Goal: Task Accomplishment & Management: Complete application form

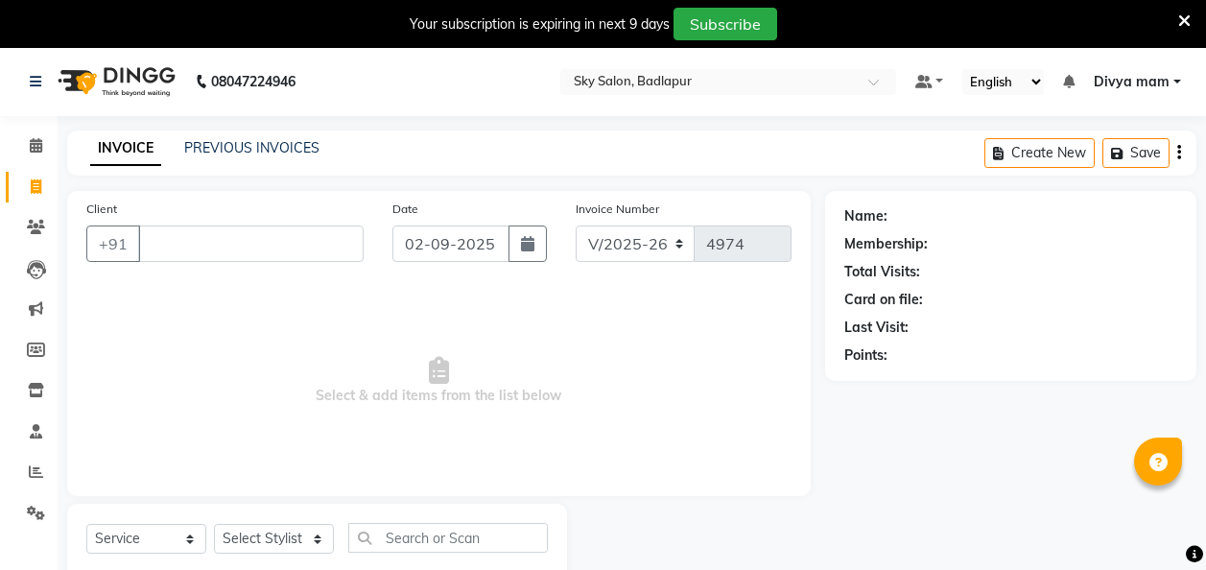
select select "6927"
select select "service"
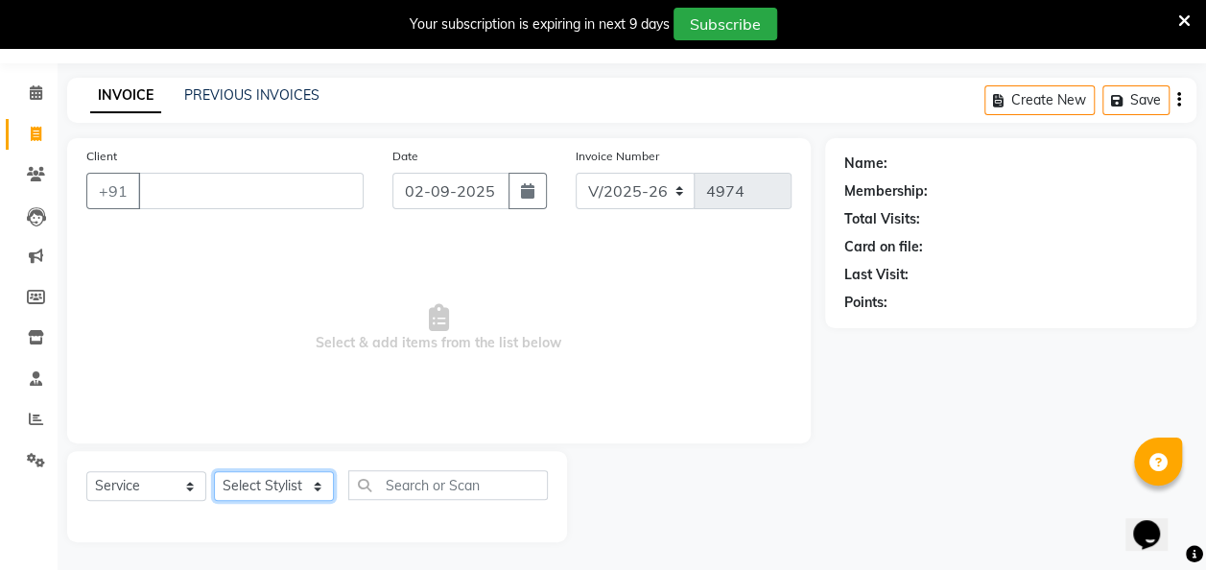
click at [315, 474] on select "Select Stylist [PERSON_NAME] [PERSON_NAME] [PERSON_NAME] [PERSON_NAME] [PERSON_…" at bounding box center [274, 486] width 120 height 30
click at [317, 487] on select "Select Stylist [PERSON_NAME] [PERSON_NAME] [PERSON_NAME] [PERSON_NAME] [PERSON_…" at bounding box center [274, 486] width 120 height 30
select select "70897"
click at [214, 471] on select "Select Stylist [PERSON_NAME] [PERSON_NAME] [PERSON_NAME] [PERSON_NAME] [PERSON_…" at bounding box center [274, 486] width 120 height 30
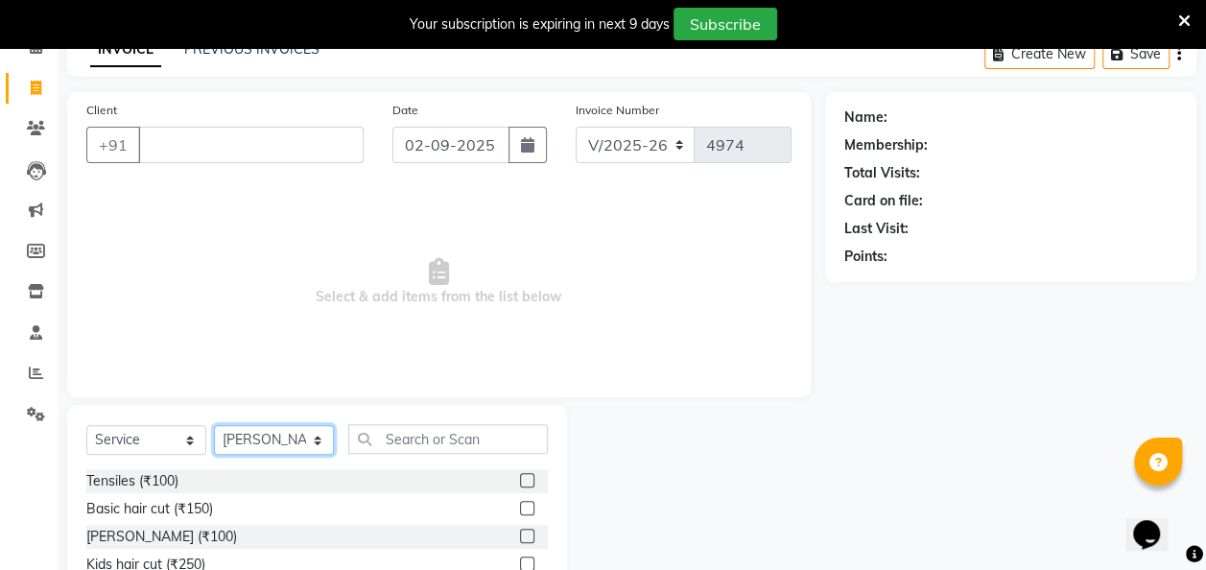
scroll to position [103, 0]
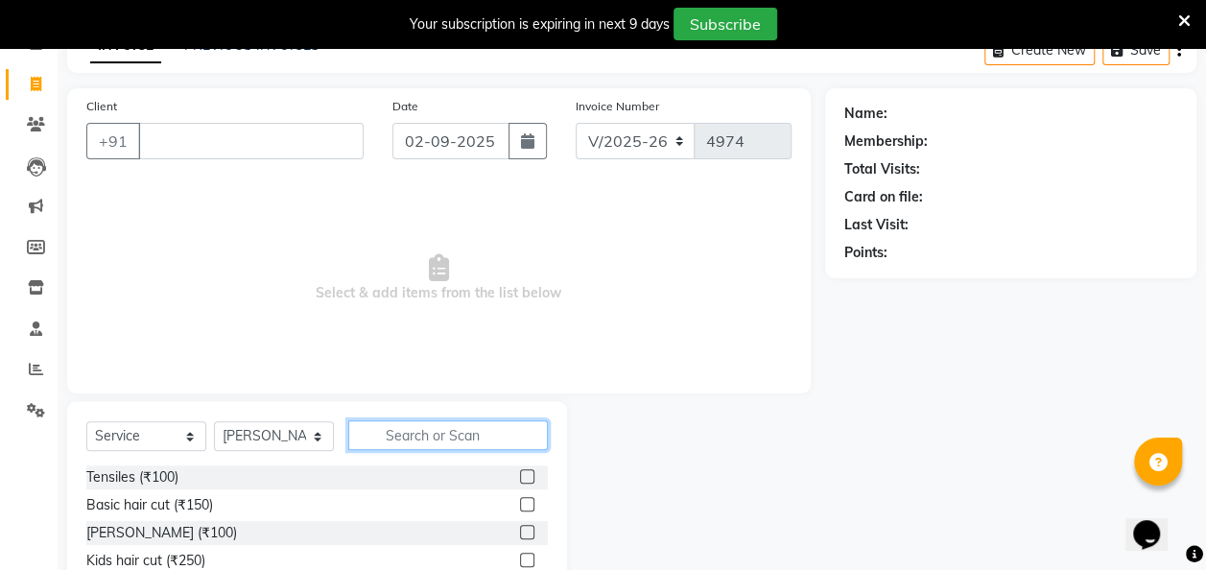
click at [447, 430] on input "text" at bounding box center [448, 435] width 200 height 30
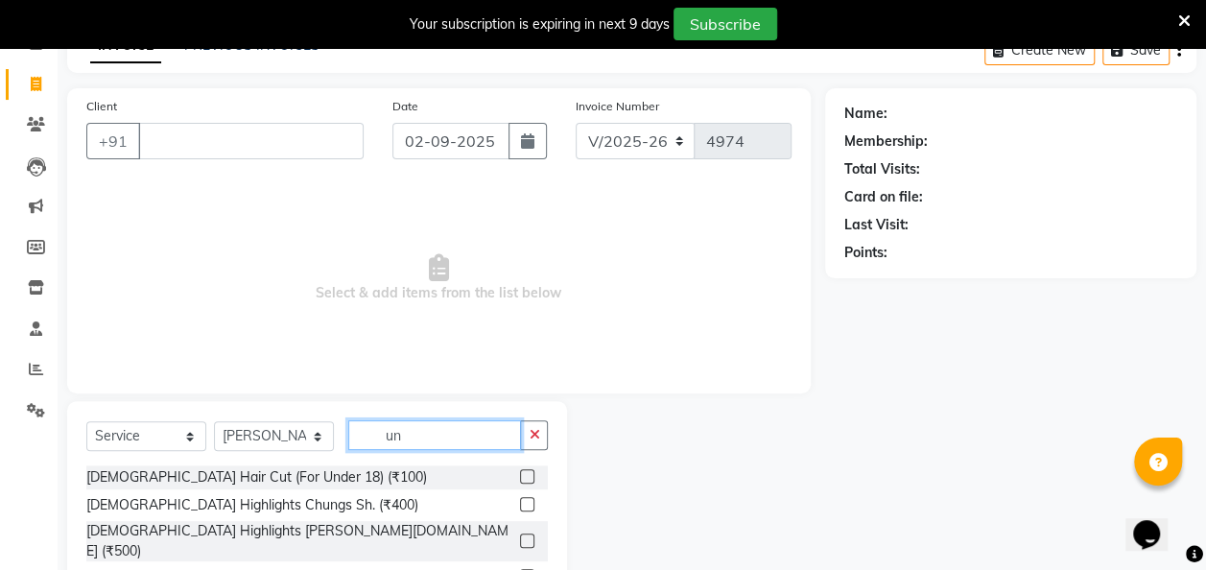
type input "un"
click at [520, 475] on label at bounding box center [527, 476] width 14 height 14
click at [520, 475] on input "checkbox" at bounding box center [526, 477] width 12 height 12
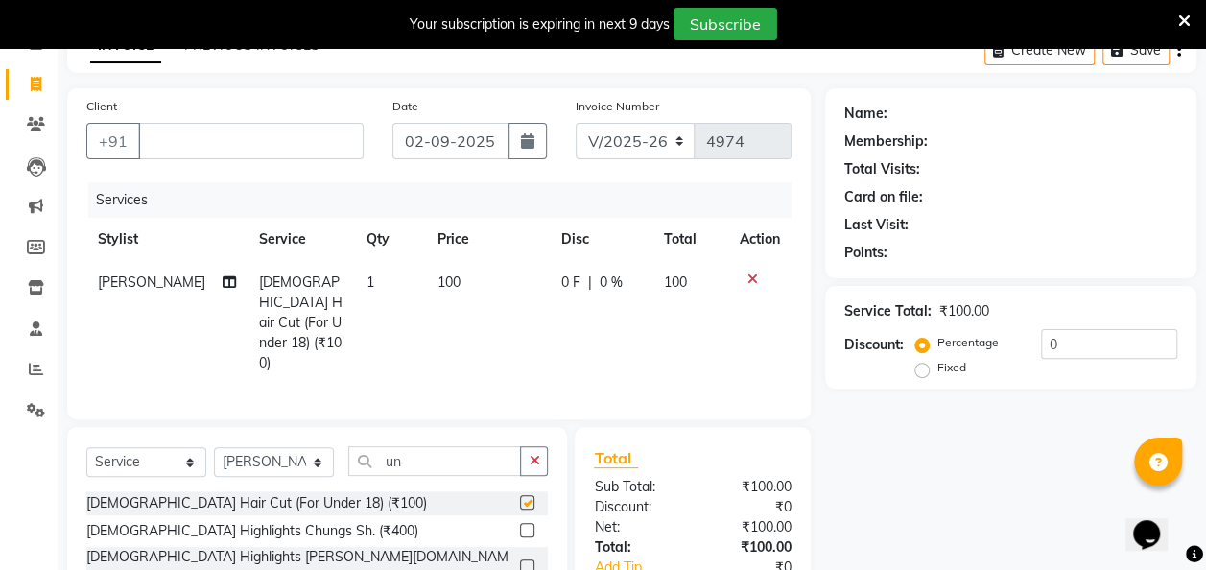
checkbox input "false"
click at [201, 447] on select "Select Service Product Membership Package Voucher Prepaid Gift Card" at bounding box center [146, 462] width 120 height 30
click at [317, 447] on select "Select Stylist [PERSON_NAME] [PERSON_NAME] [PERSON_NAME] [PERSON_NAME] [PERSON_…" at bounding box center [274, 462] width 120 height 30
select select "81050"
click at [214, 447] on select "Select Stylist [PERSON_NAME] [PERSON_NAME] [PERSON_NAME] [PERSON_NAME] [PERSON_…" at bounding box center [274, 462] width 120 height 30
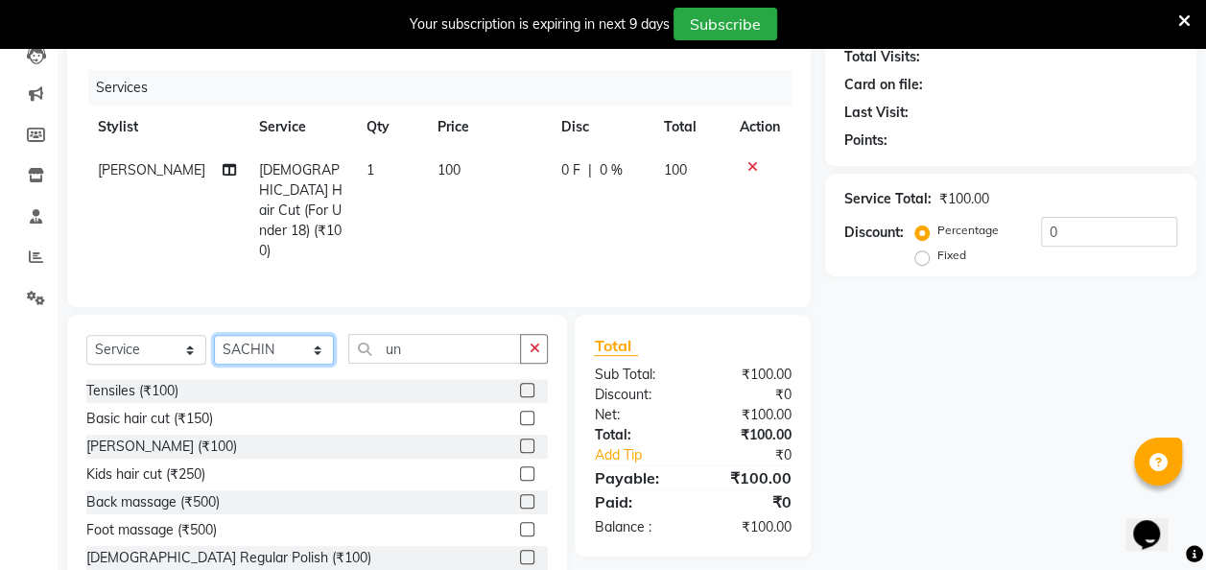
scroll to position [216, 0]
click at [435, 333] on input "un" at bounding box center [434, 348] width 173 height 30
type input "u"
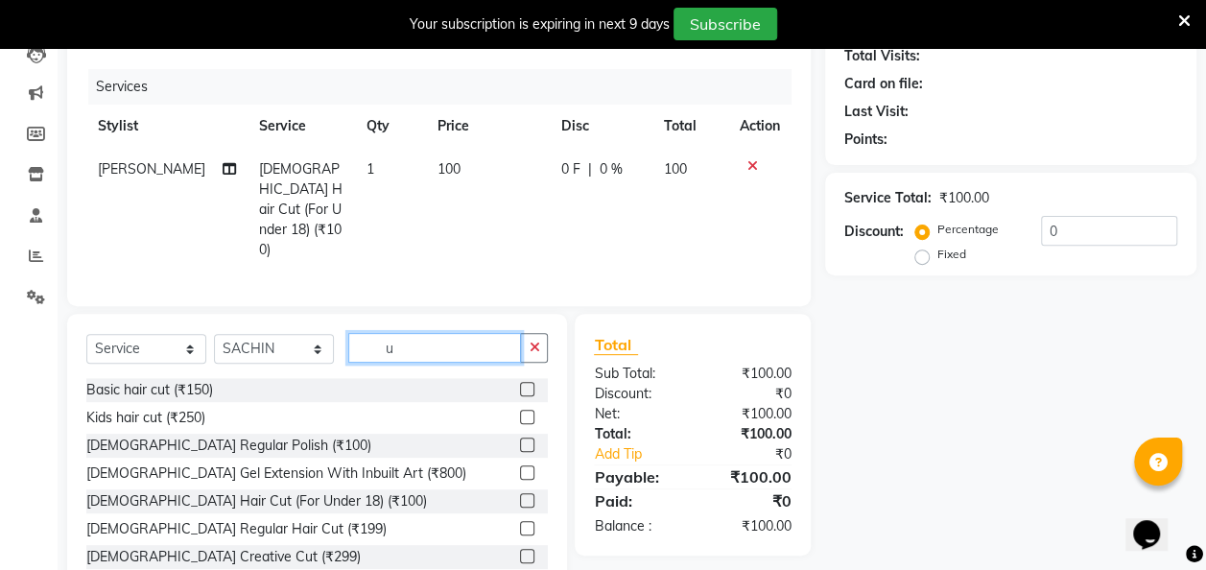
type input "un"
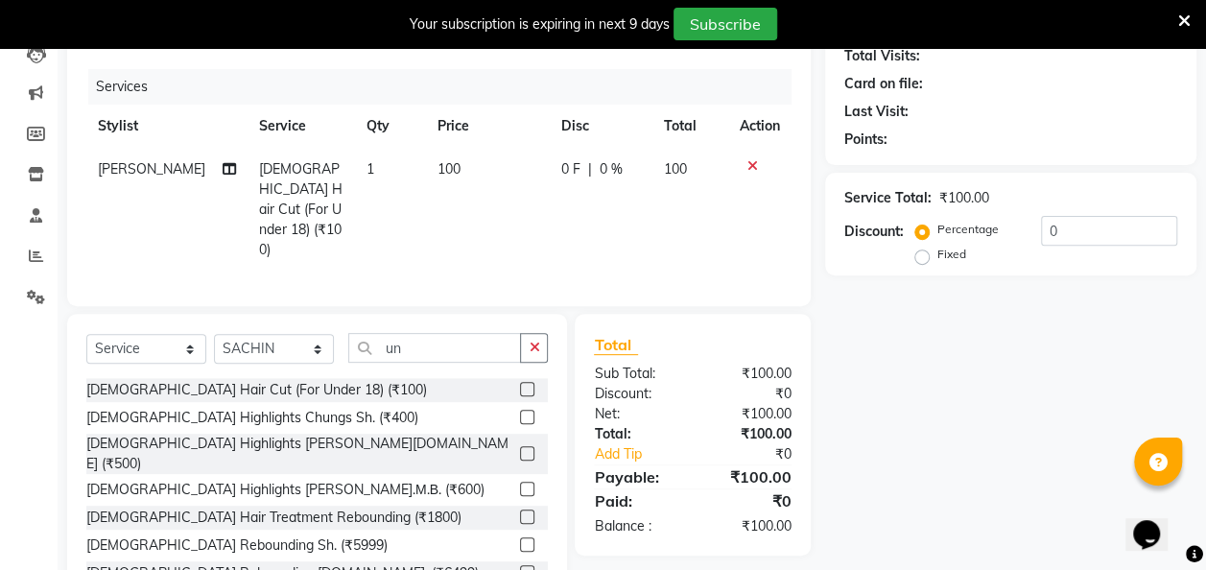
click at [520, 382] on label at bounding box center [527, 389] width 14 height 14
click at [520, 384] on input "checkbox" at bounding box center [526, 390] width 12 height 12
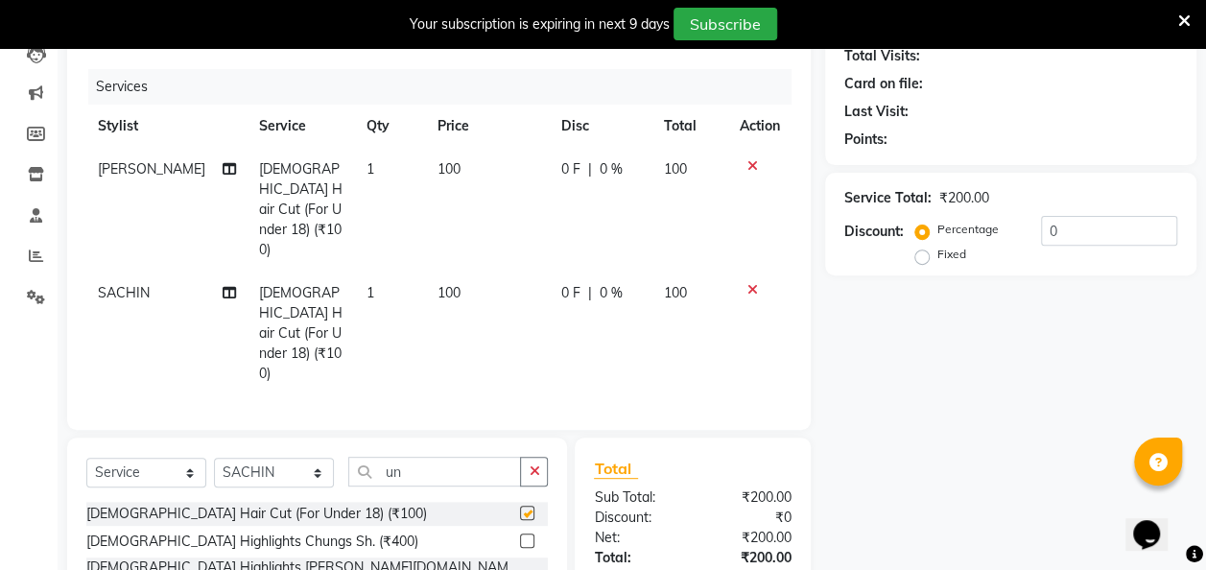
checkbox input "false"
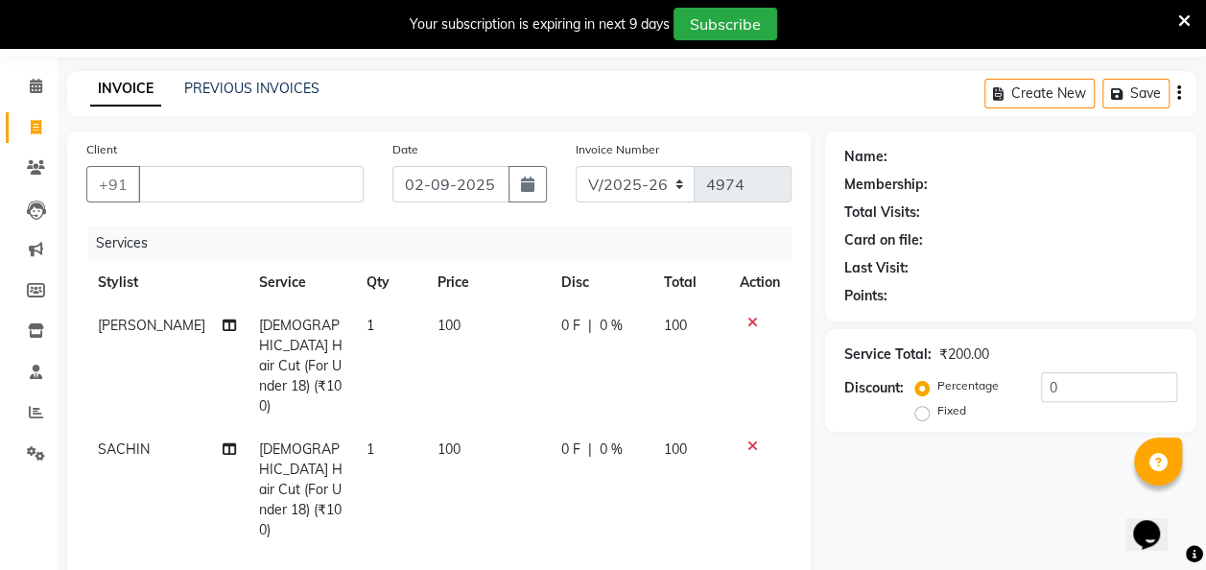
scroll to position [83, 0]
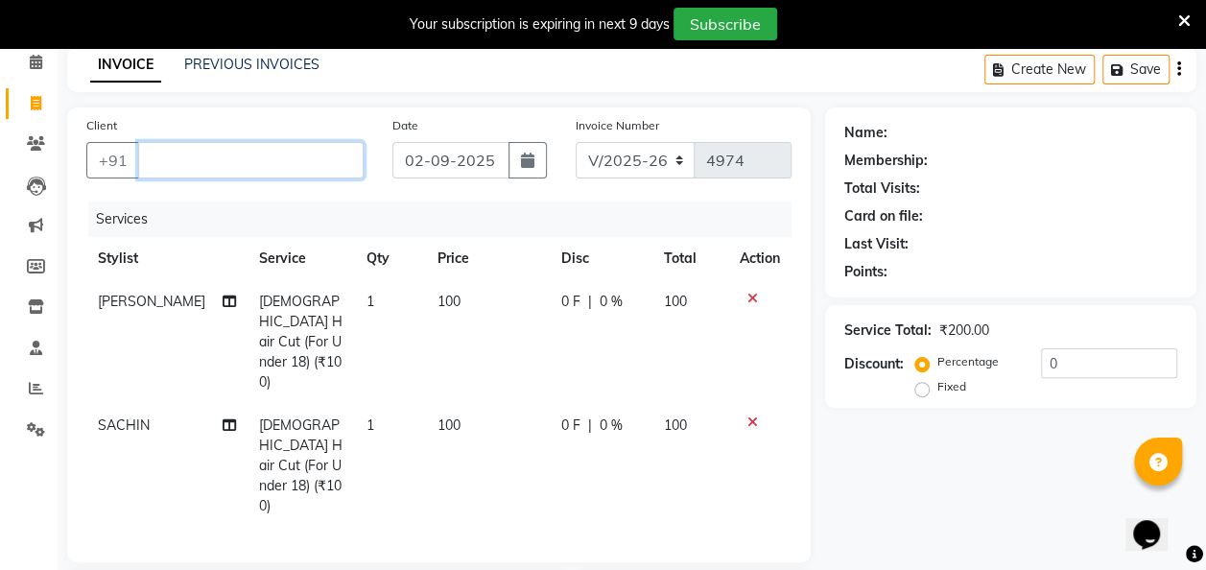
click at [176, 160] on input "Client" at bounding box center [250, 160] width 225 height 36
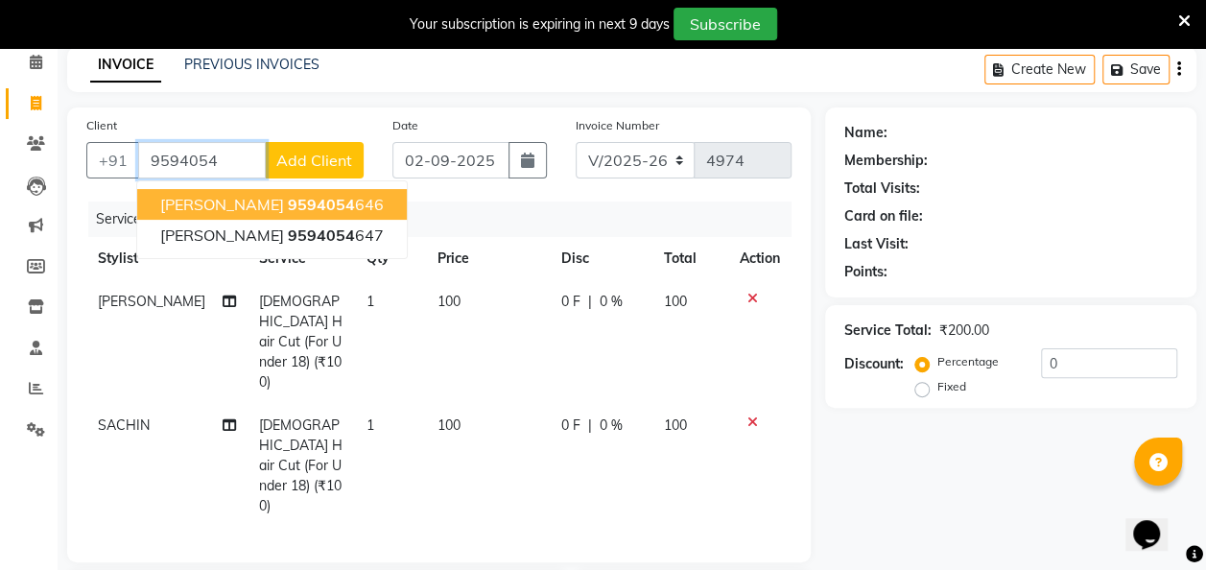
click at [288, 203] on span "9594054" at bounding box center [321, 204] width 67 height 19
type input "9594054646"
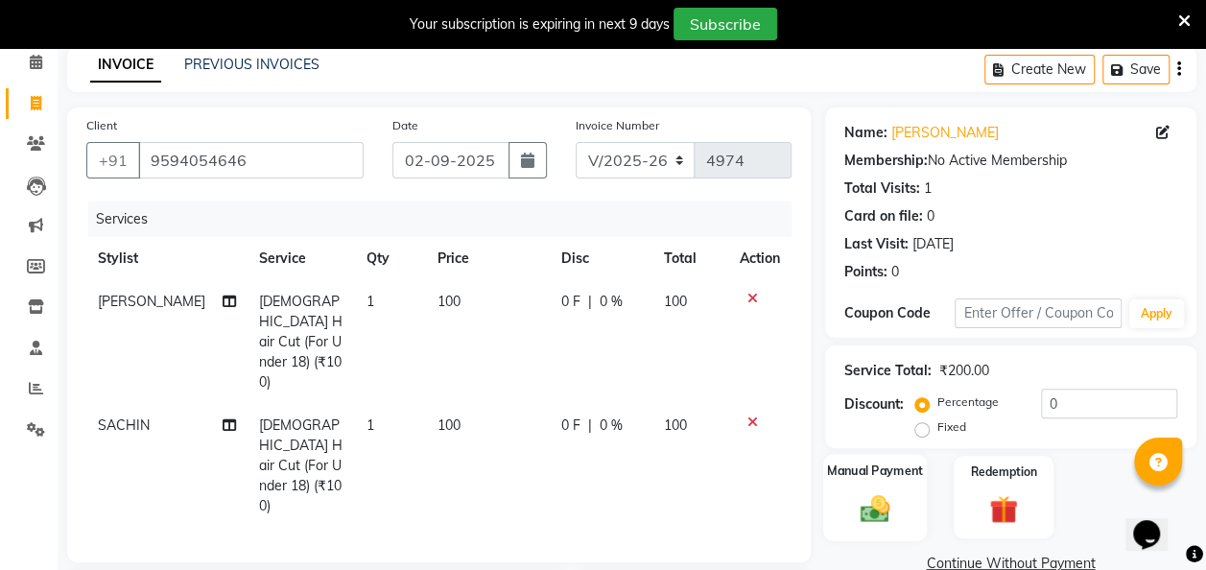
click at [863, 493] on img at bounding box center [875, 508] width 48 height 35
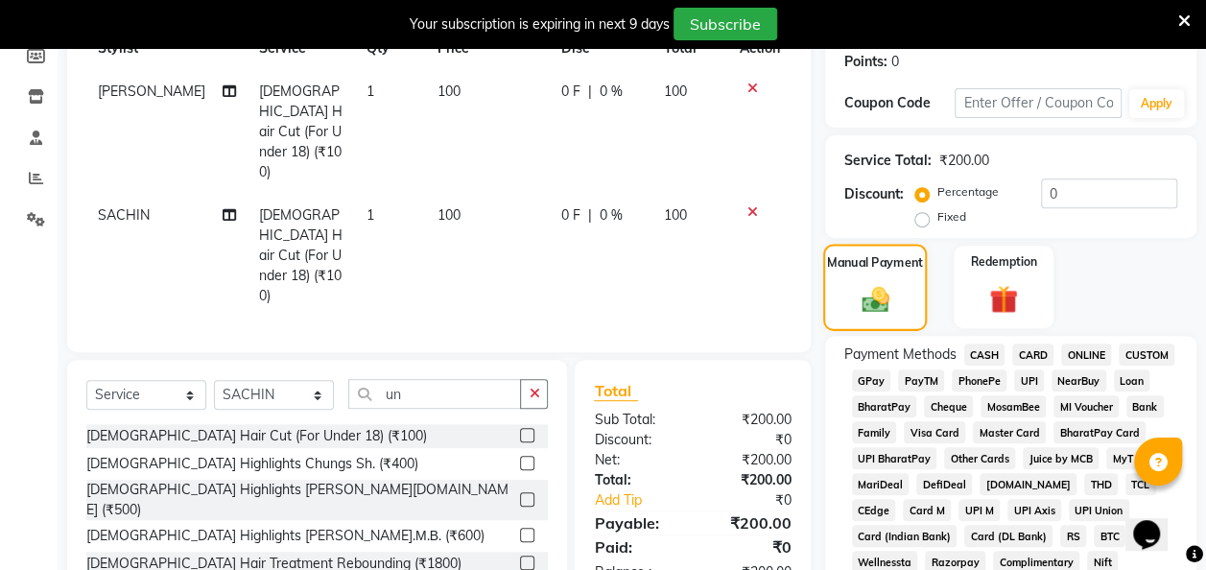
scroll to position [300, 0]
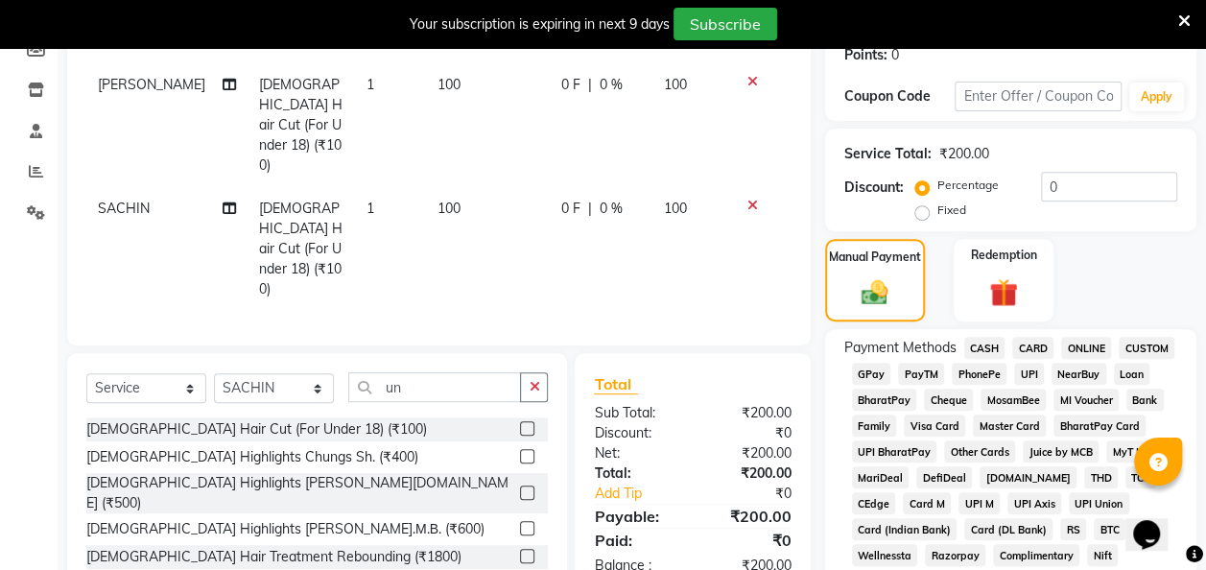
click at [975, 345] on span "CASH" at bounding box center [984, 348] width 41 height 22
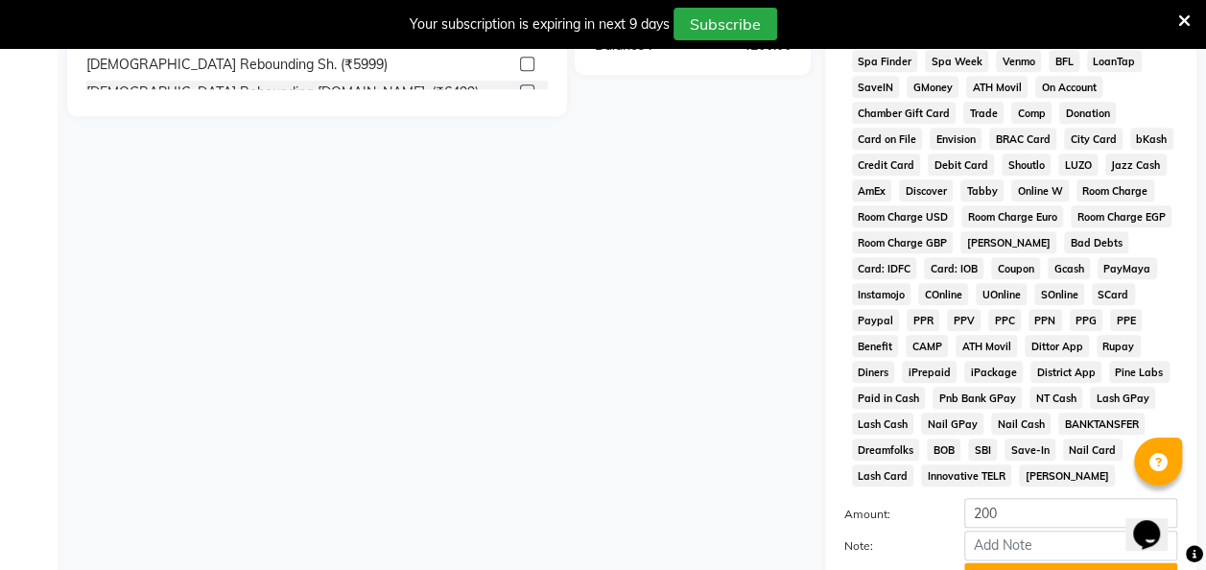
scroll to position [997, 0]
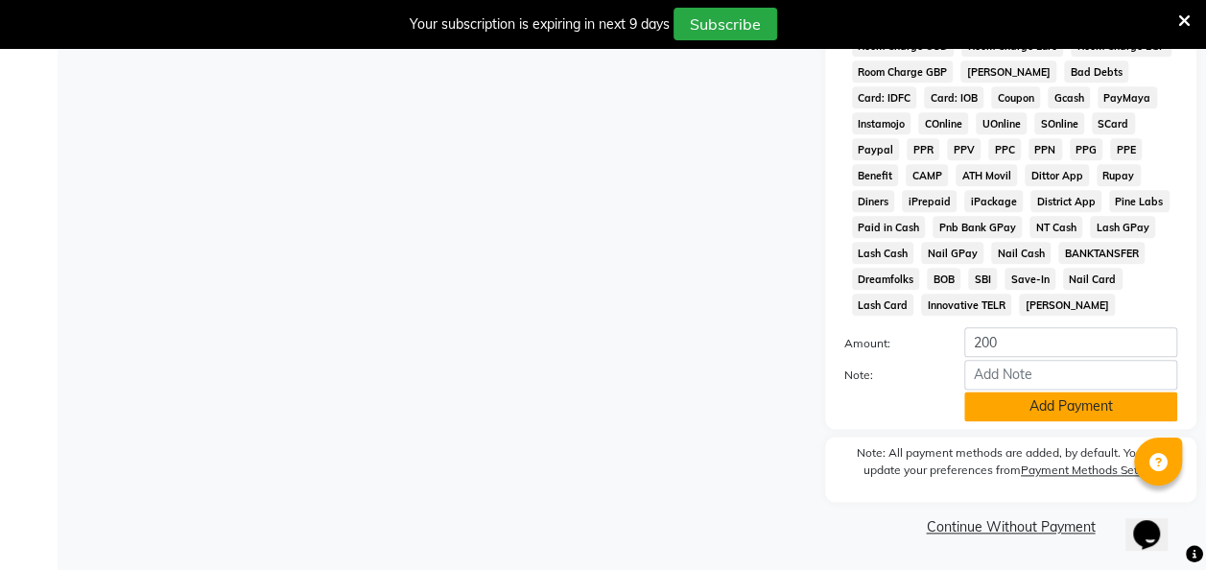
click at [1032, 404] on button "Add Payment" at bounding box center [1070, 406] width 213 height 30
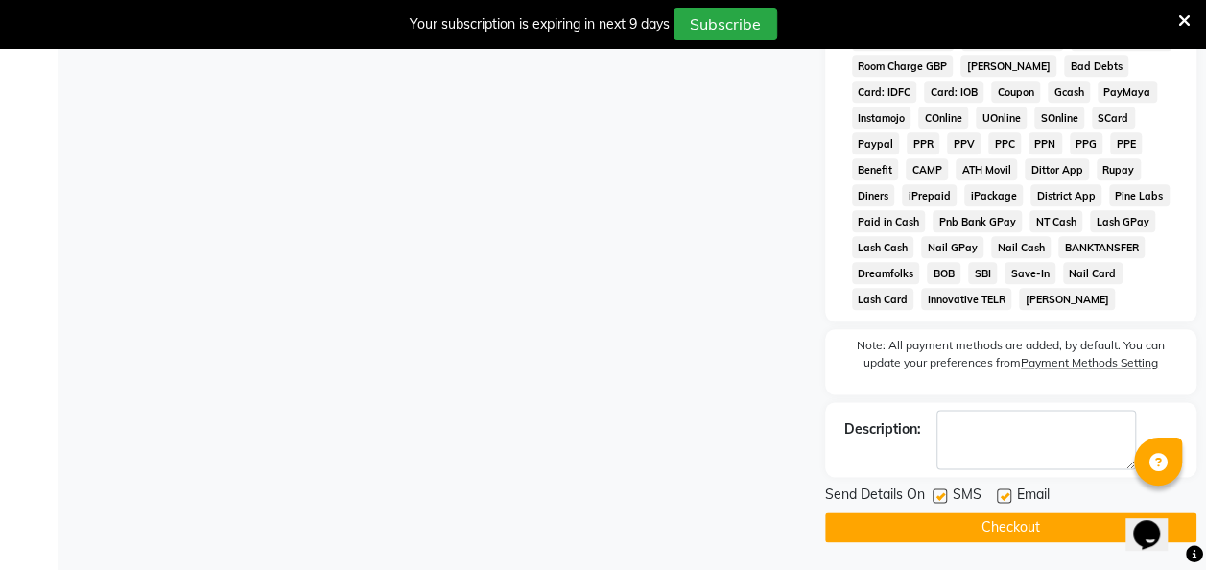
click at [943, 499] on label at bounding box center [939, 495] width 14 height 14
click at [943, 499] on input "checkbox" at bounding box center [938, 496] width 12 height 12
checkbox input "false"
click at [996, 526] on button "Checkout" at bounding box center [1010, 527] width 371 height 30
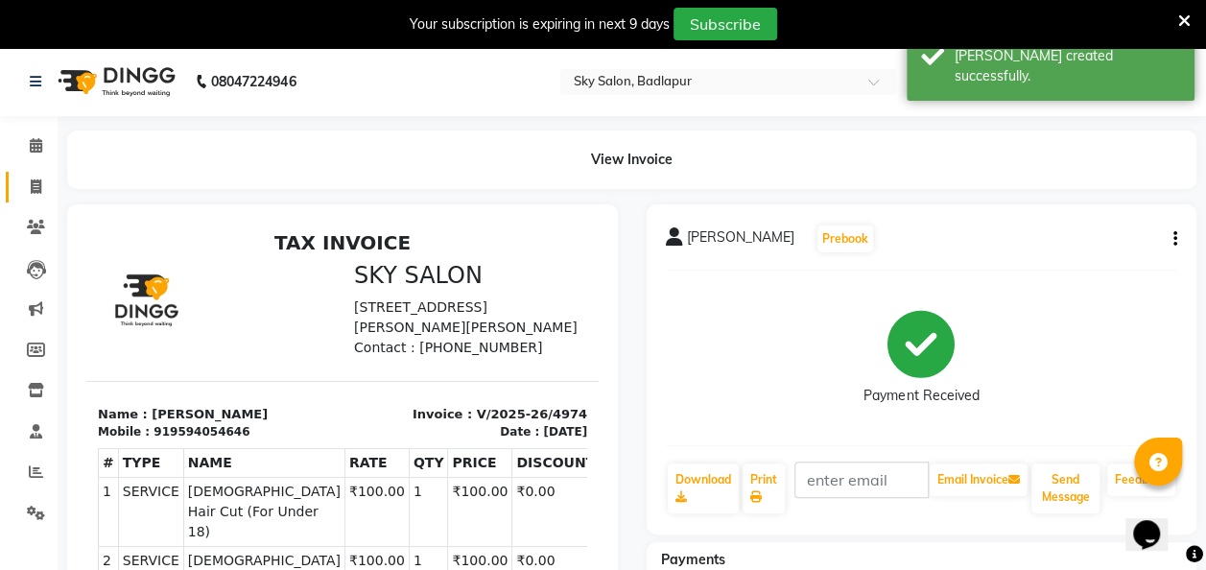
click at [33, 192] on icon at bounding box center [36, 186] width 11 height 14
select select "service"
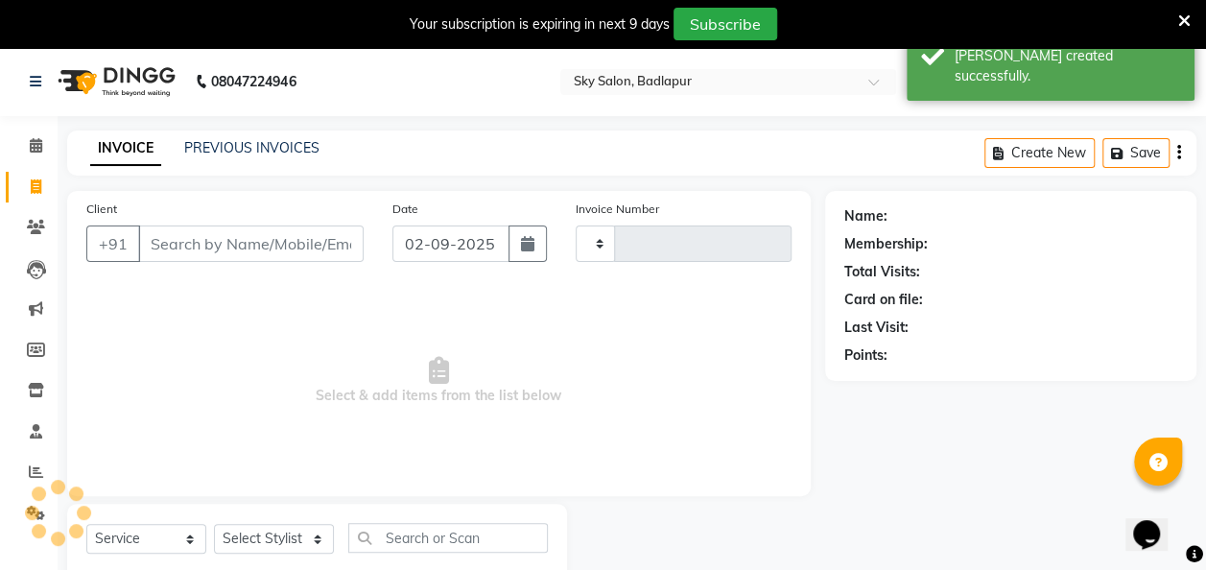
type input "4975"
select select "6927"
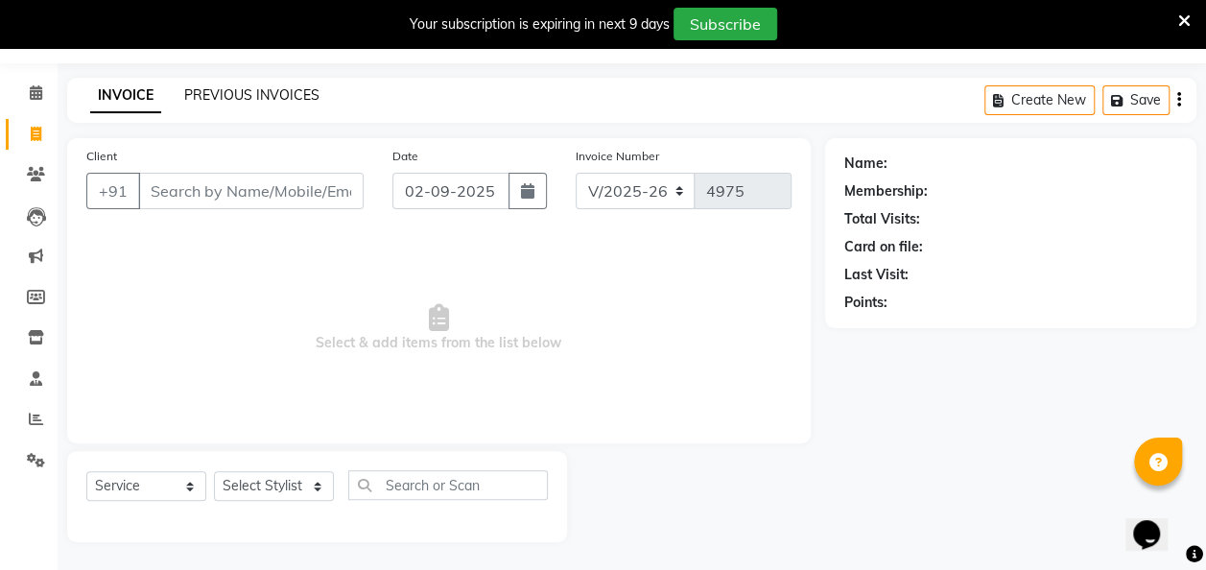
click at [267, 90] on link "PREVIOUS INVOICES" at bounding box center [251, 94] width 135 height 17
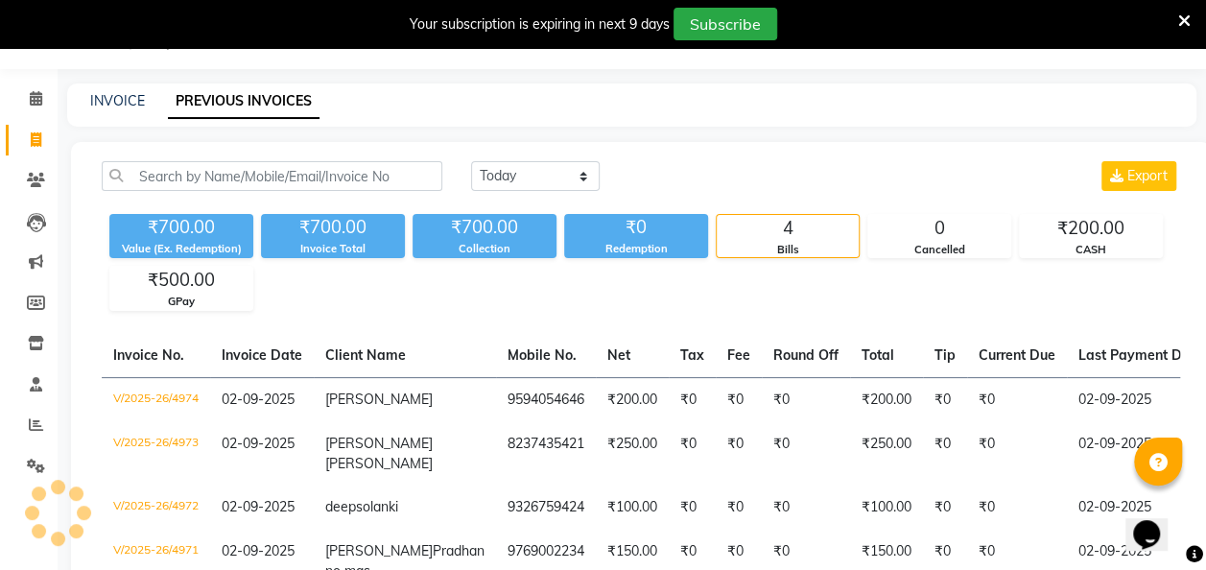
scroll to position [53, 0]
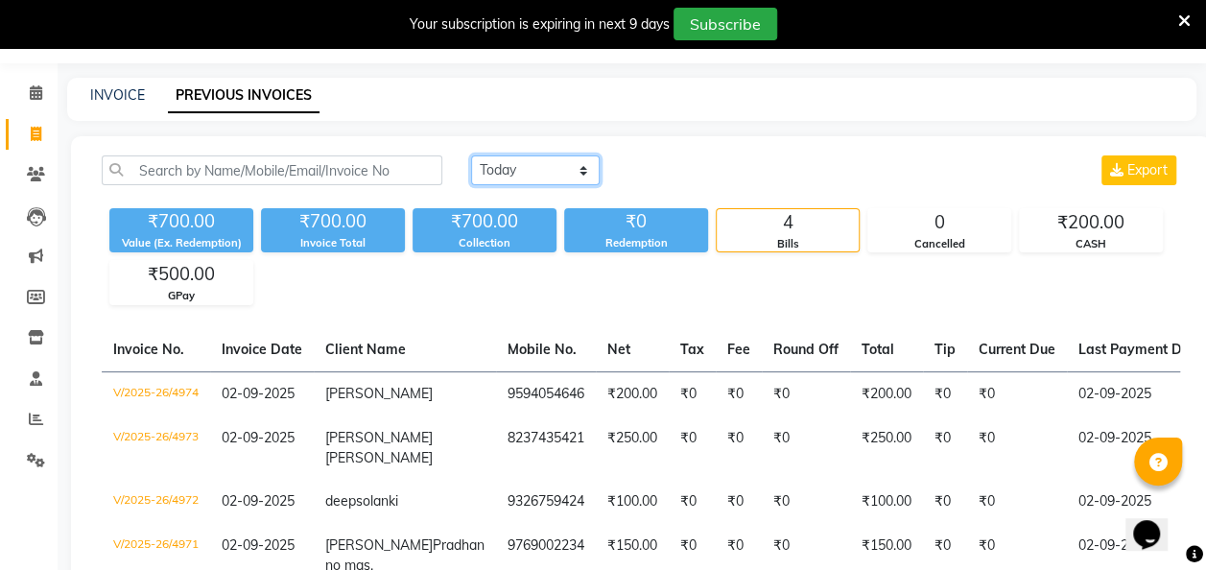
click at [587, 173] on select "[DATE] [DATE] Custom Range" at bounding box center [535, 170] width 129 height 30
click at [109, 88] on link "INVOICE" at bounding box center [117, 94] width 55 height 17
select select "service"
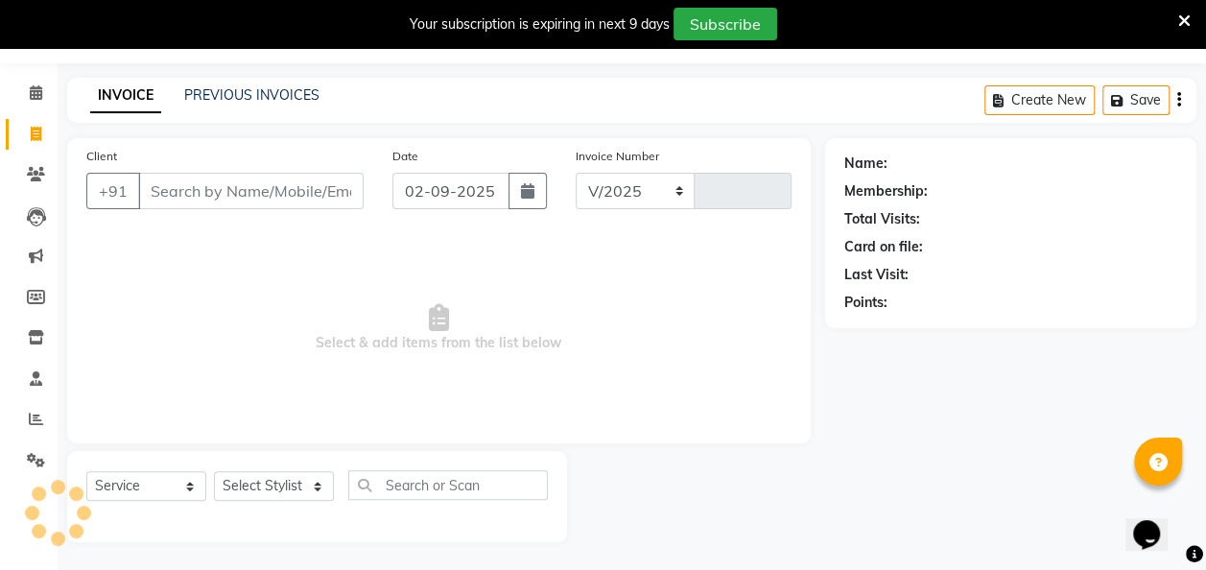
select select "6927"
type input "4975"
click at [196, 195] on input "Client" at bounding box center [250, 191] width 225 height 36
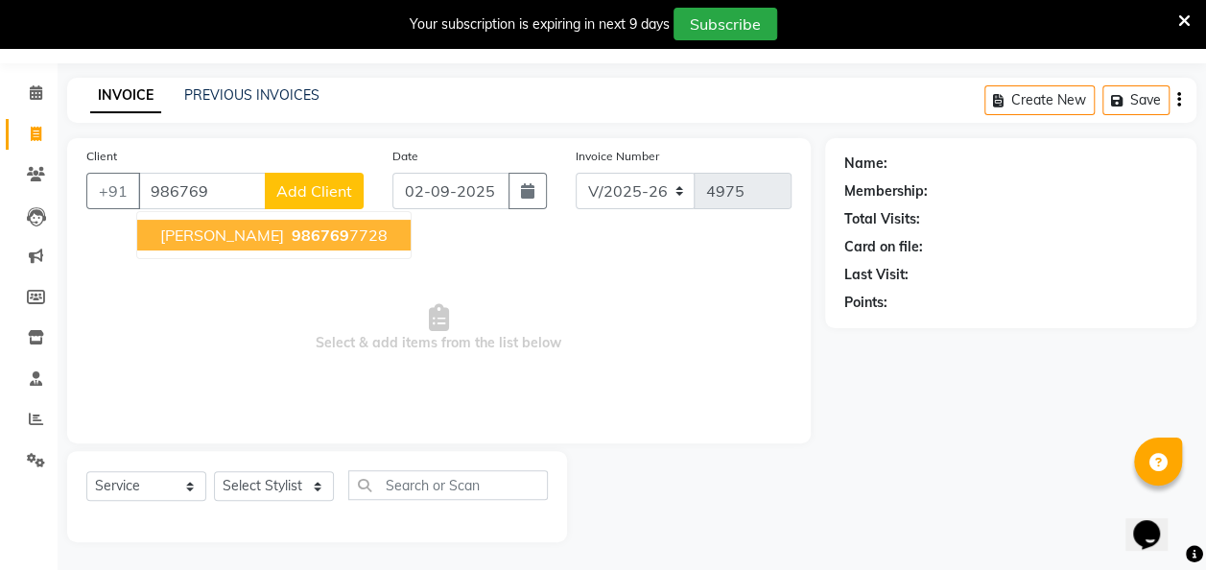
click at [231, 240] on span "[PERSON_NAME]" at bounding box center [222, 234] width 124 height 19
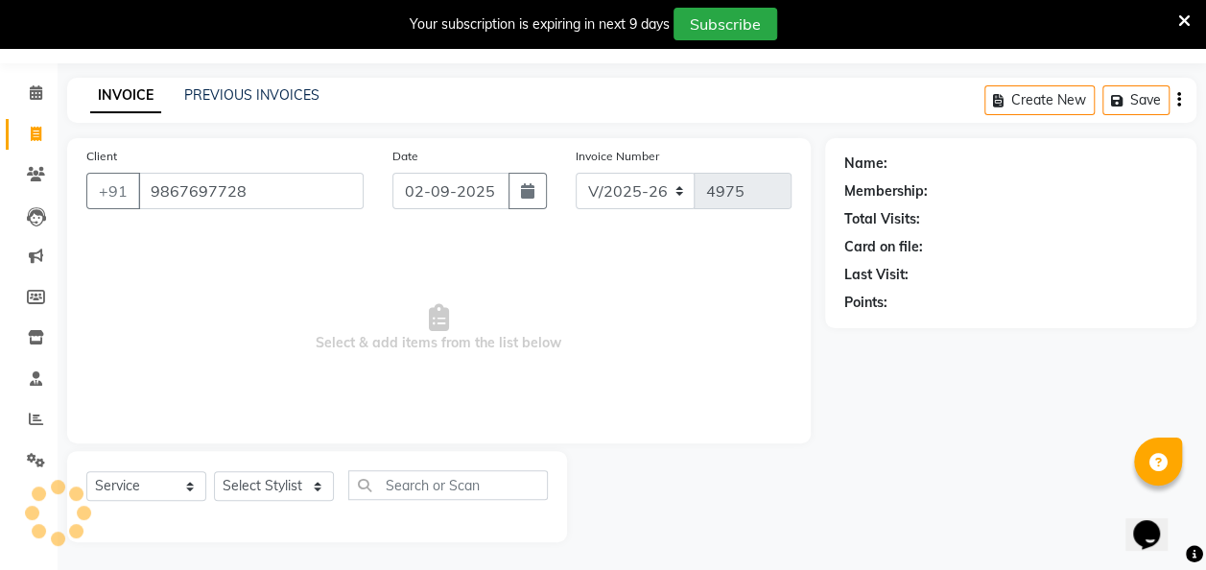
type input "9867697728"
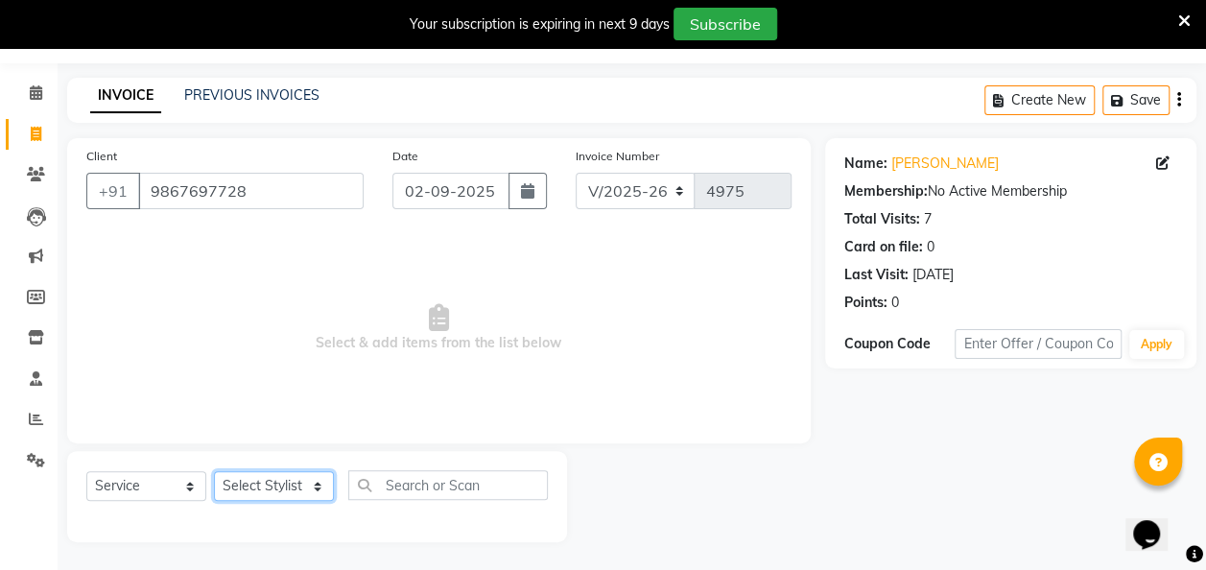
click at [316, 491] on select "Select Stylist [PERSON_NAME] [PERSON_NAME] [PERSON_NAME] [PERSON_NAME] [PERSON_…" at bounding box center [274, 486] width 120 height 30
select select "87453"
click at [214, 471] on select "Select Stylist [PERSON_NAME] [PERSON_NAME] [PERSON_NAME] [PERSON_NAME] [PERSON_…" at bounding box center [274, 486] width 120 height 30
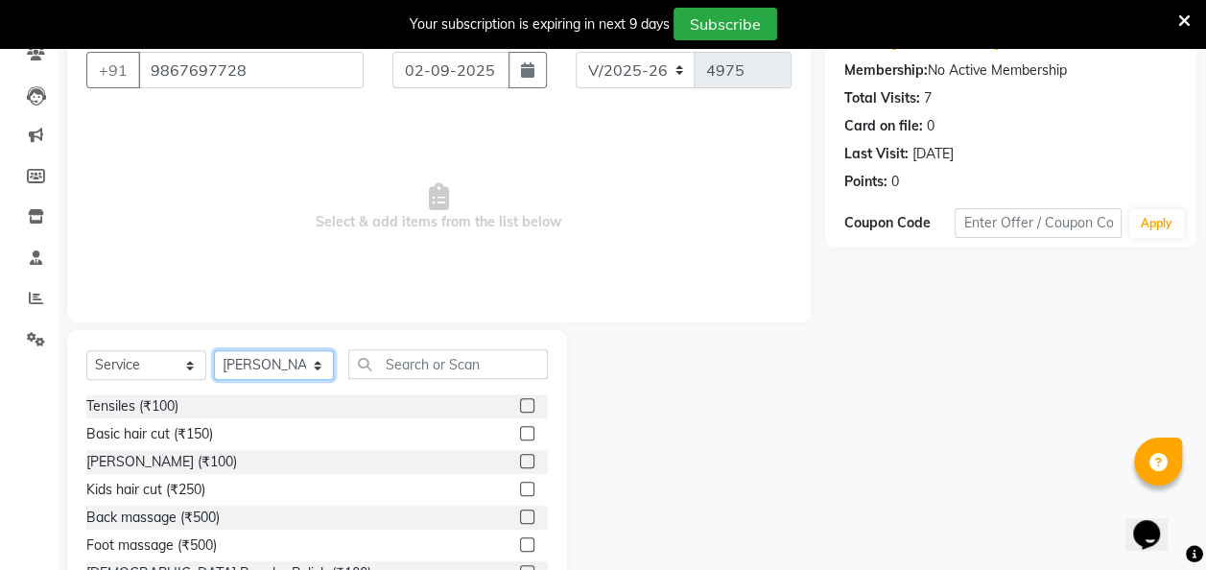
scroll to position [178, 0]
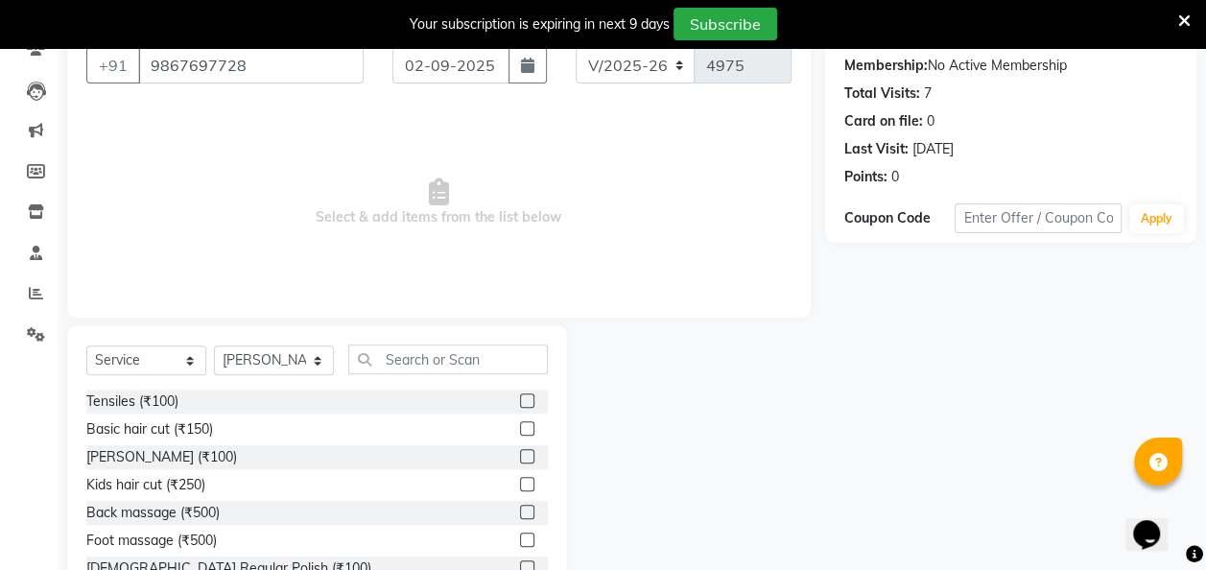
click at [520, 427] on label at bounding box center [527, 428] width 14 height 14
click at [520, 427] on input "checkbox" at bounding box center [526, 429] width 12 height 12
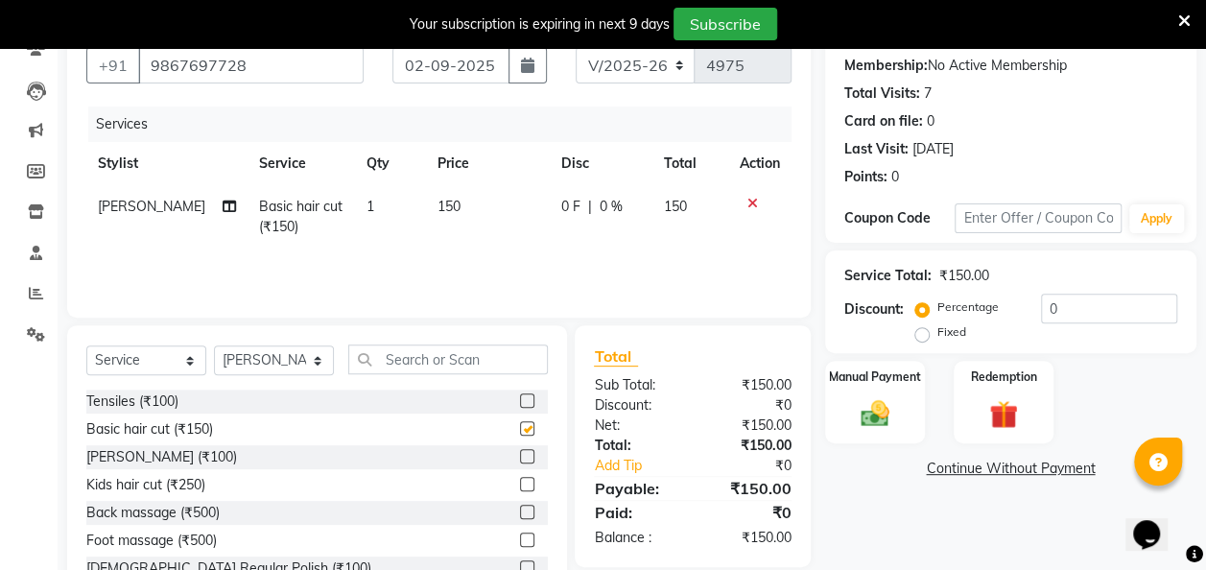
checkbox input "false"
click at [315, 362] on select "Select Stylist [PERSON_NAME] [PERSON_NAME] [PERSON_NAME] [PERSON_NAME] [PERSON_…" at bounding box center [274, 360] width 120 height 30
select select "75183"
click at [214, 345] on select "Select Stylist [PERSON_NAME] [PERSON_NAME] [PERSON_NAME] [PERSON_NAME] [PERSON_…" at bounding box center [274, 360] width 120 height 30
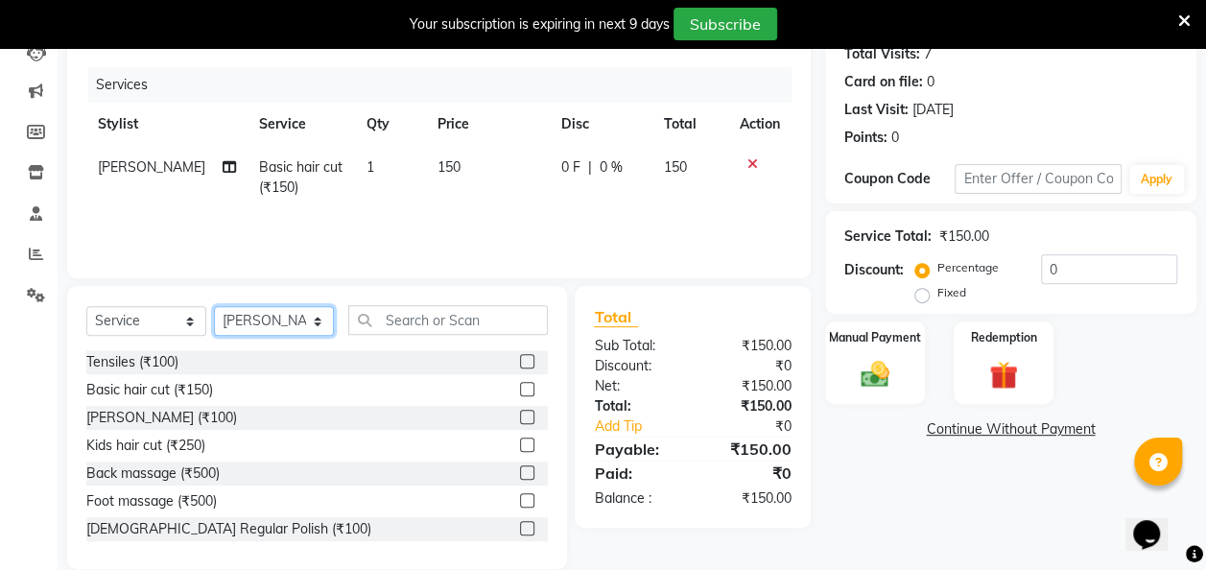
scroll to position [245, 0]
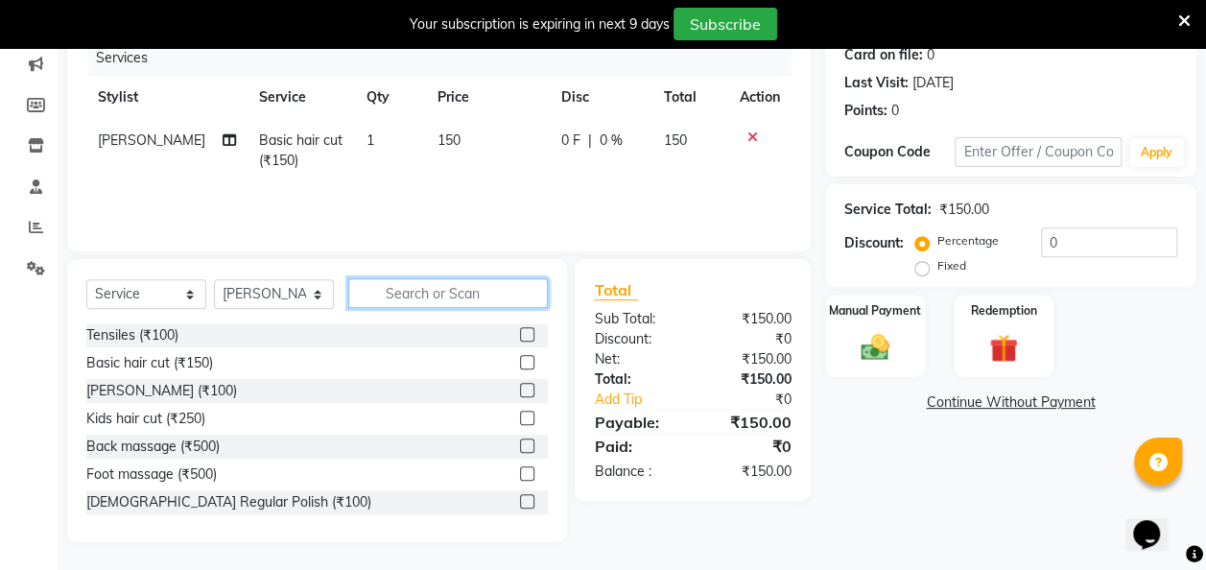
click at [457, 297] on input "text" at bounding box center [448, 293] width 200 height 30
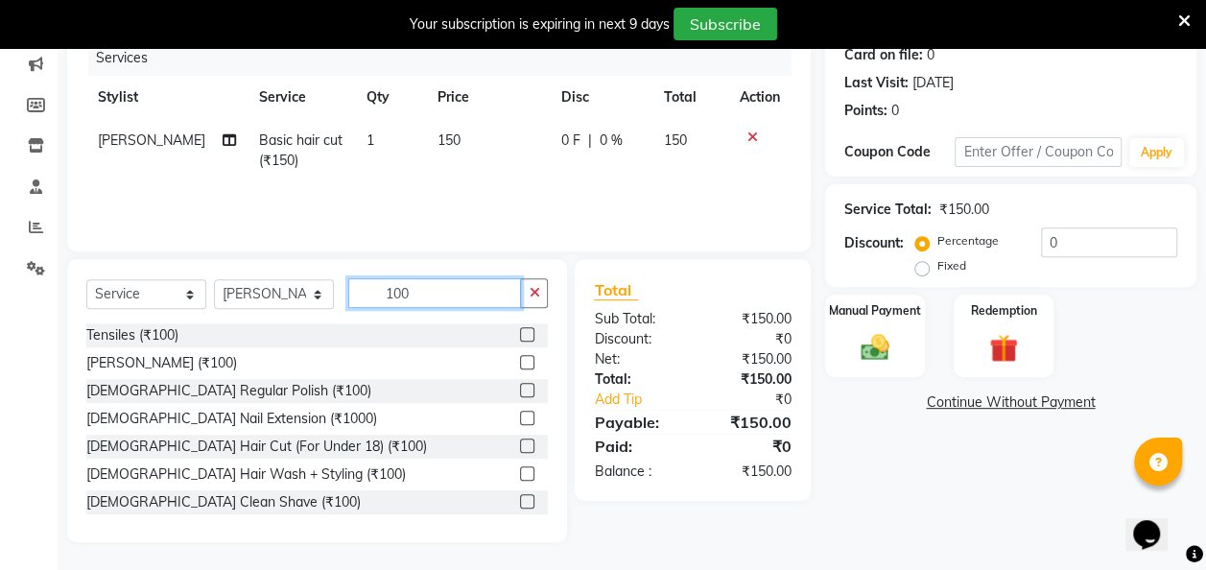
type input "100"
click at [520, 441] on label at bounding box center [527, 445] width 14 height 14
click at [520, 441] on input "checkbox" at bounding box center [526, 446] width 12 height 12
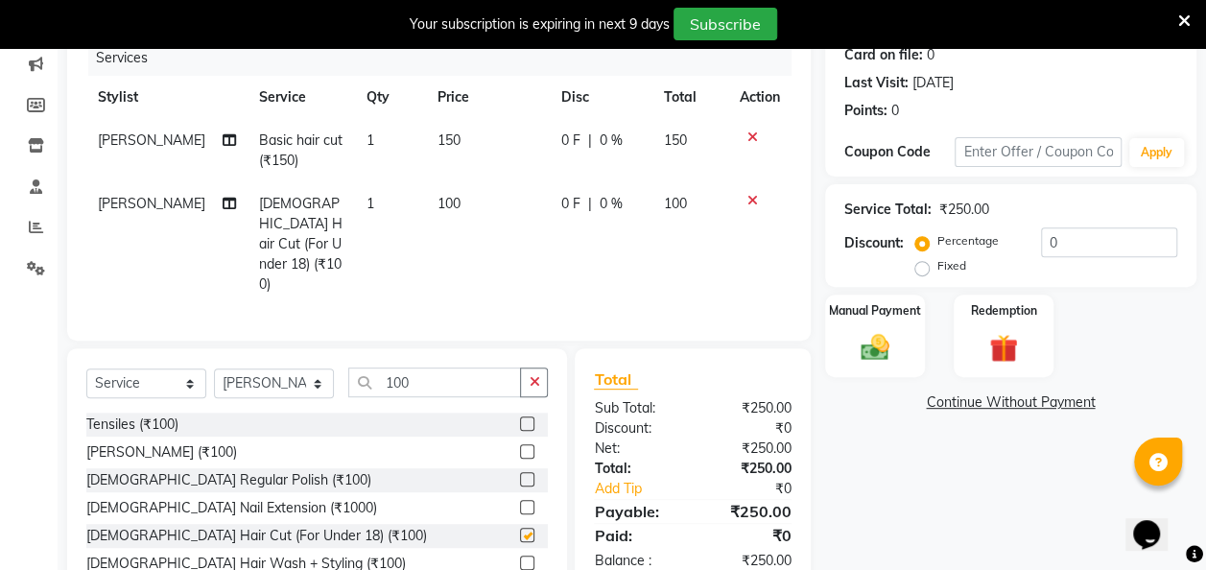
checkbox input "false"
click at [869, 342] on img at bounding box center [875, 347] width 48 height 35
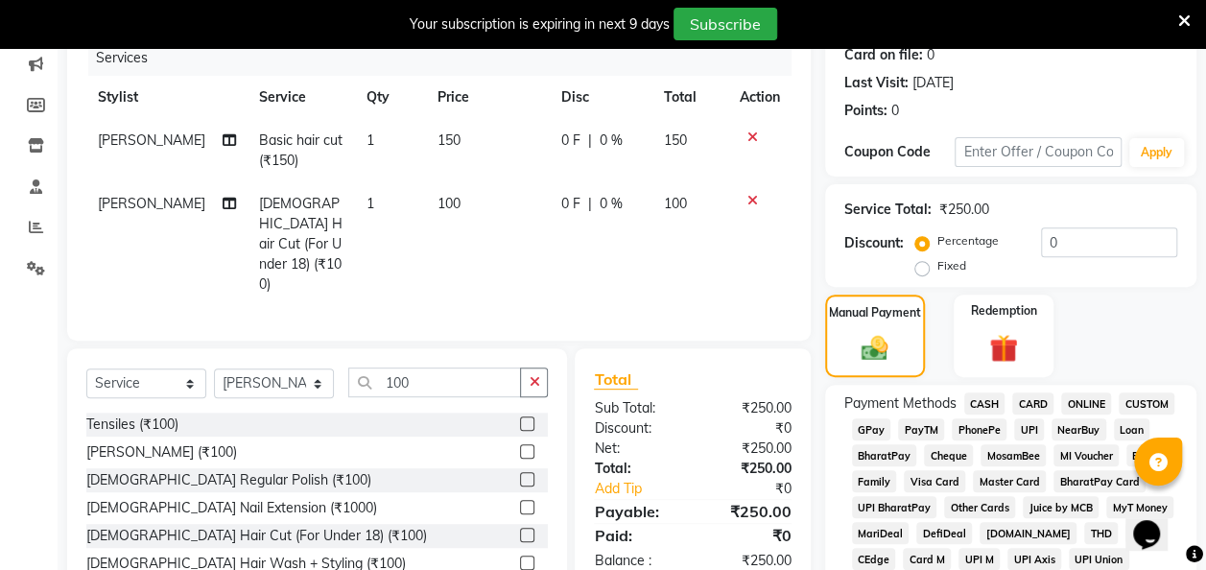
click at [867, 433] on span "GPay" at bounding box center [871, 429] width 39 height 22
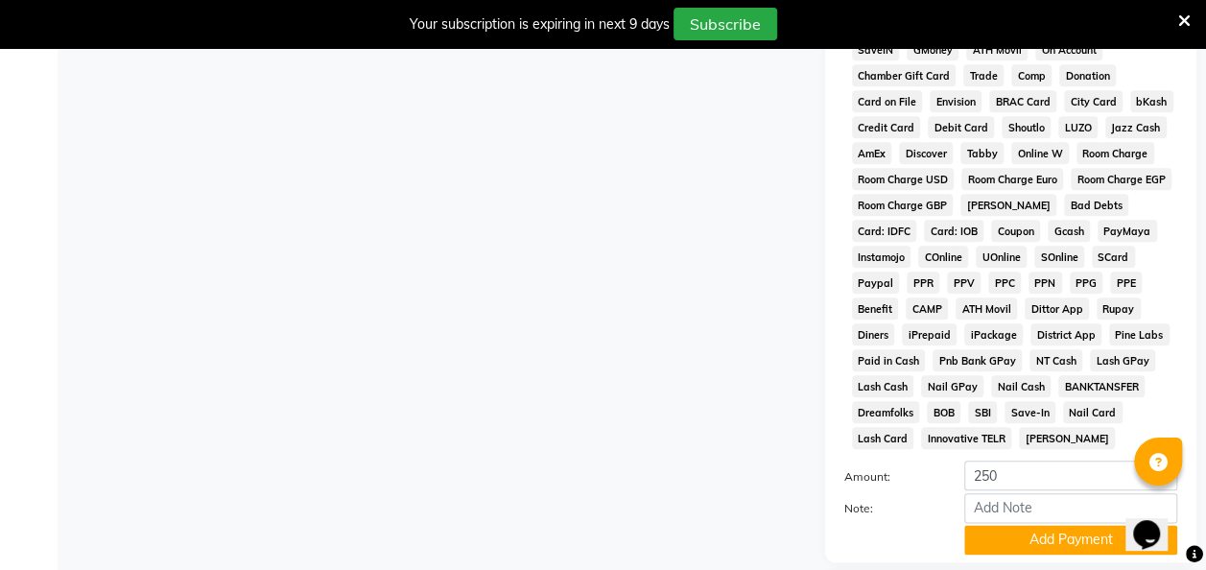
scroll to position [997, 0]
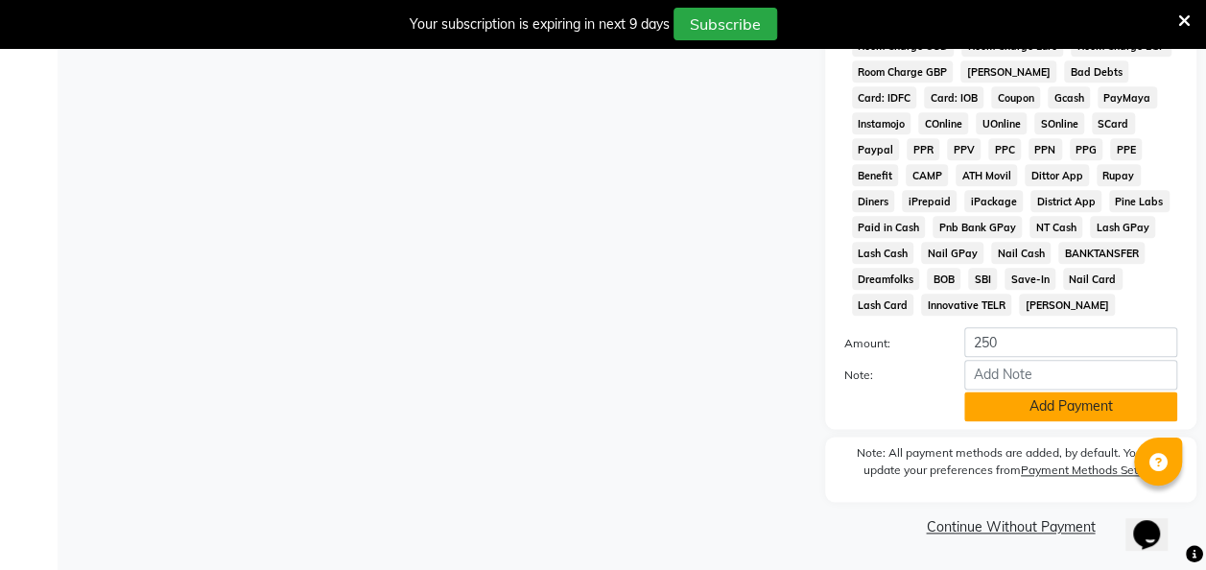
click at [1012, 413] on button "Add Payment" at bounding box center [1070, 406] width 213 height 30
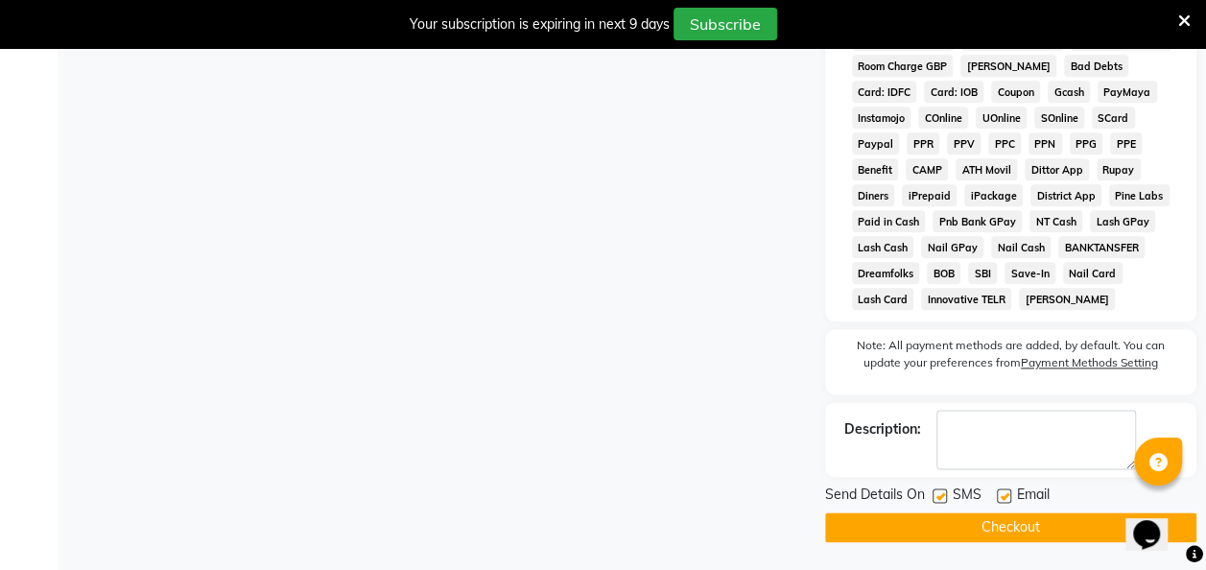
click at [940, 501] on label at bounding box center [939, 495] width 14 height 14
click at [940, 501] on input "checkbox" at bounding box center [938, 496] width 12 height 12
checkbox input "false"
click at [911, 533] on button "Checkout" at bounding box center [1010, 527] width 371 height 30
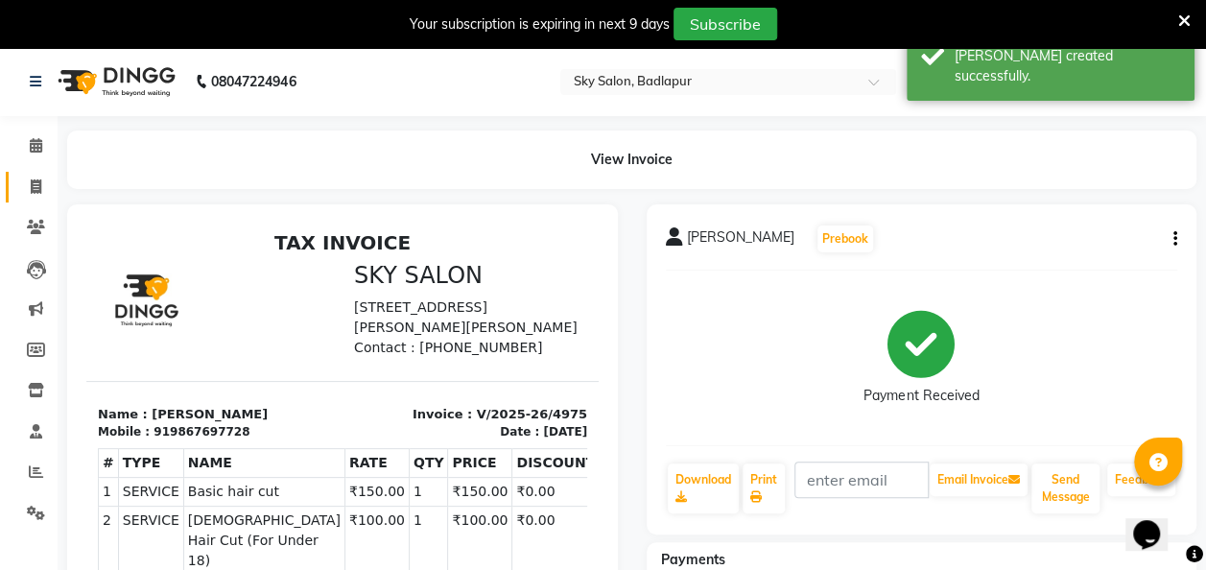
click at [31, 190] on icon at bounding box center [36, 186] width 11 height 14
select select "6927"
select select "service"
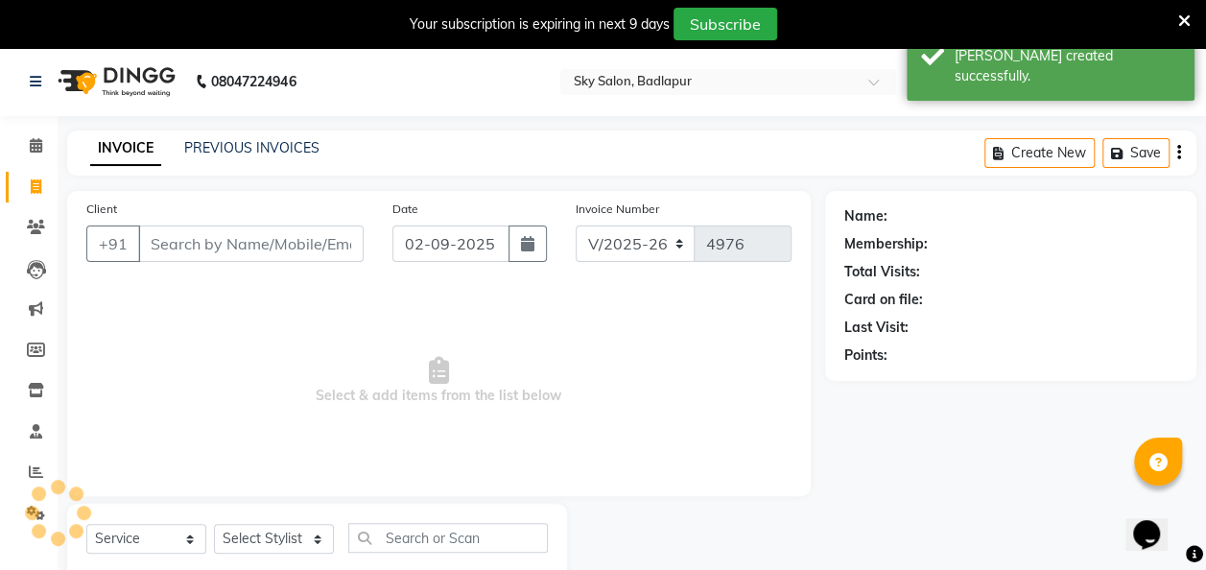
scroll to position [53, 0]
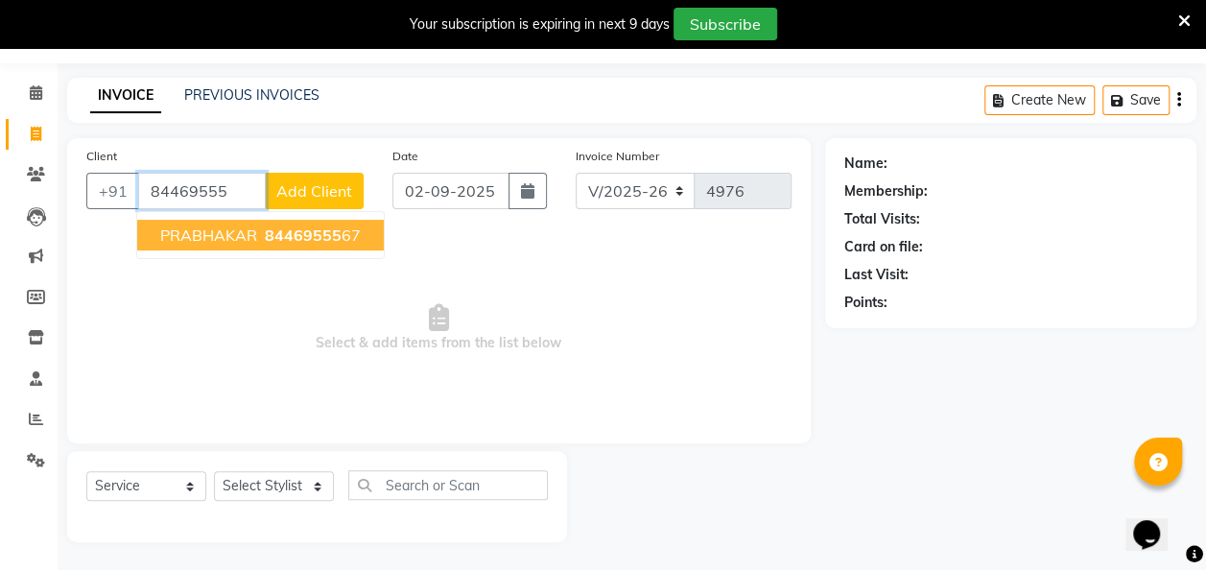
click at [326, 229] on span "84469555" at bounding box center [303, 234] width 77 height 19
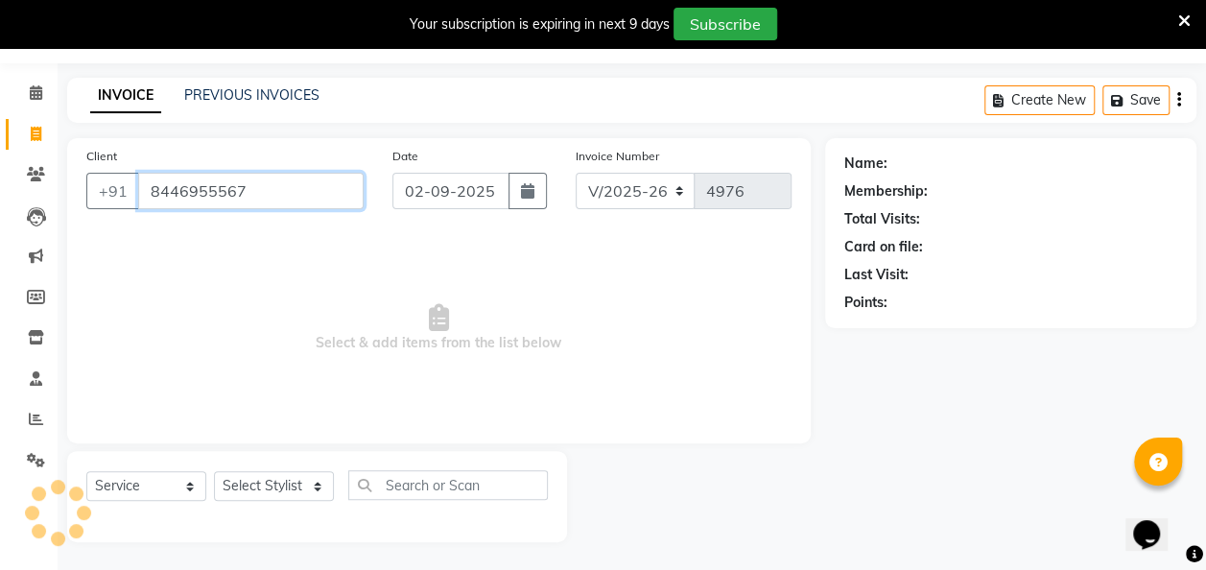
type input "8446955567"
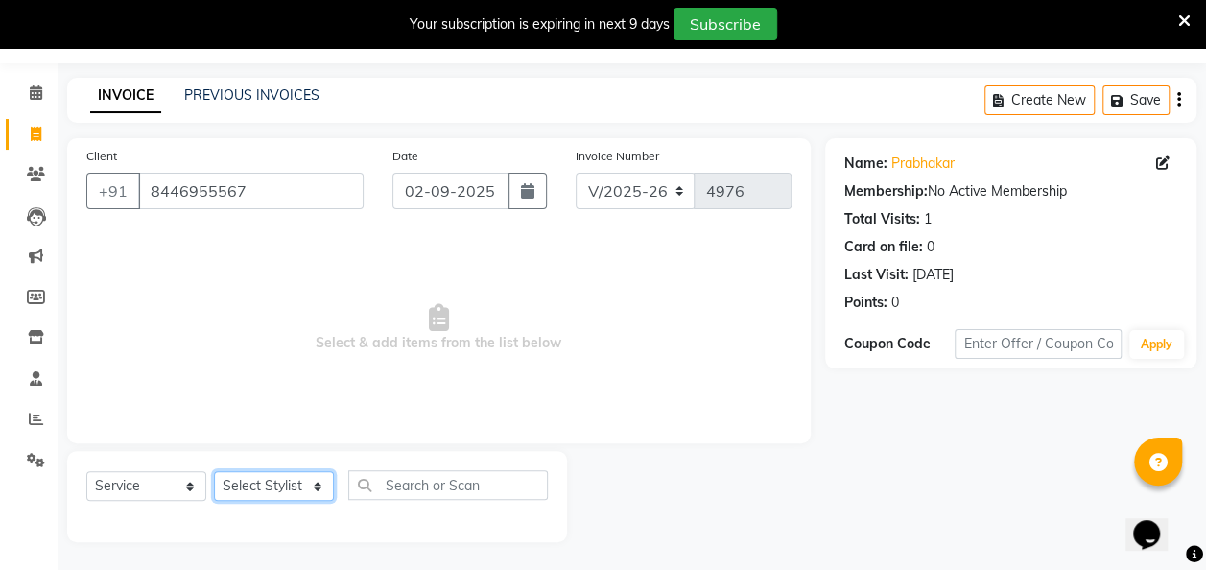
click at [295, 495] on select "Select Stylist [PERSON_NAME] [PERSON_NAME] [PERSON_NAME] [PERSON_NAME] [PERSON_…" at bounding box center [274, 486] width 120 height 30
select select "81050"
click at [214, 471] on select "Select Stylist [PERSON_NAME] [PERSON_NAME] [PERSON_NAME] [PERSON_NAME] [PERSON_…" at bounding box center [274, 486] width 120 height 30
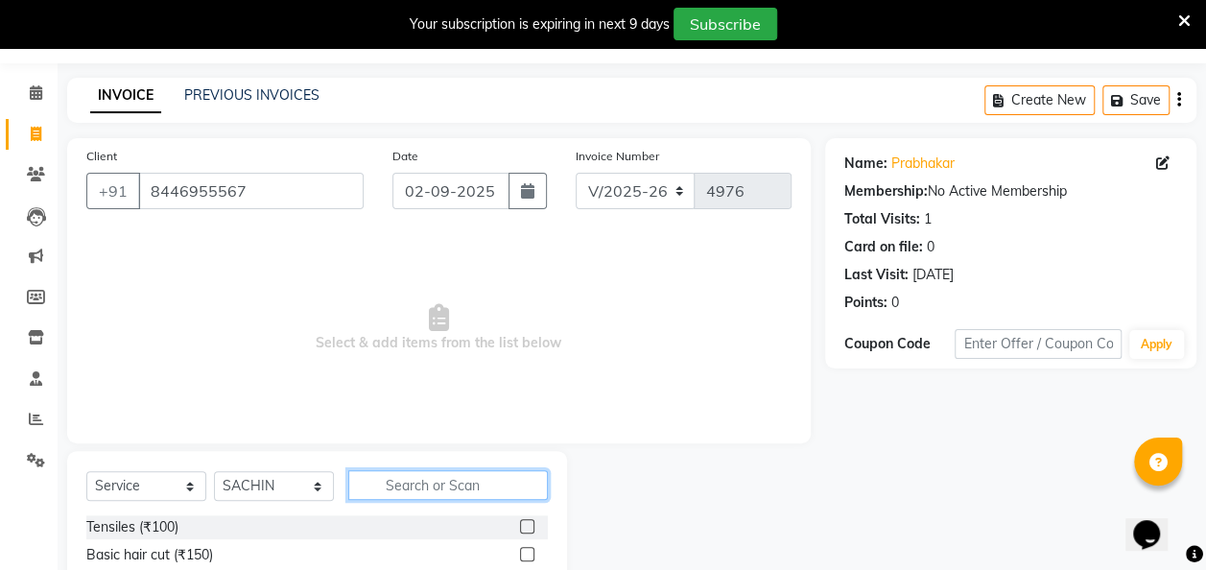
click at [487, 481] on input "text" at bounding box center [448, 485] width 200 height 30
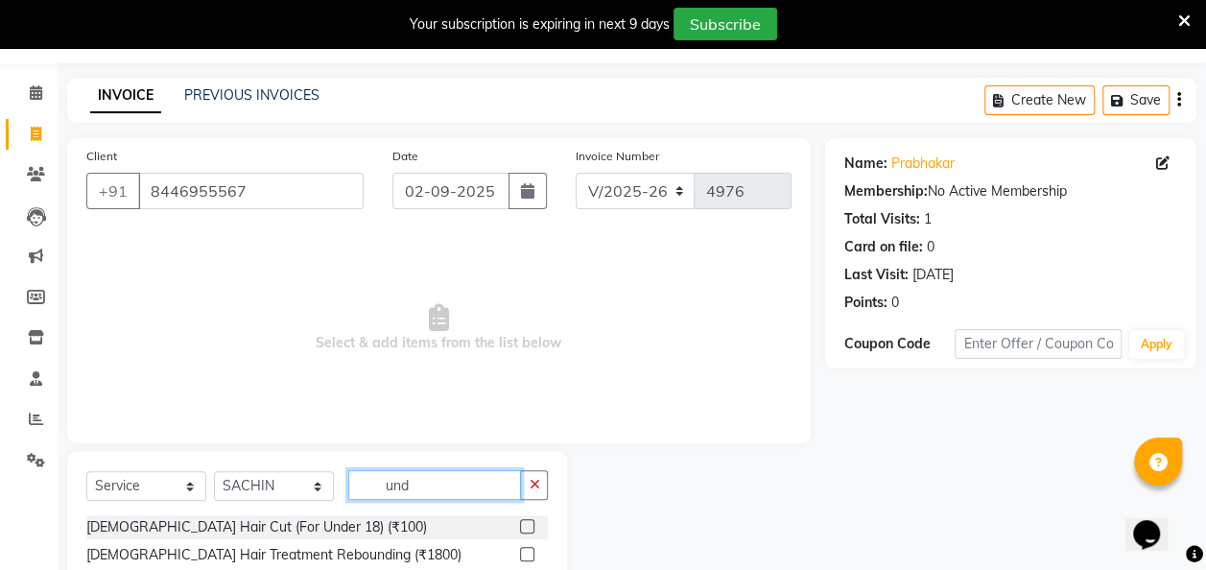
type input "und"
click at [509, 506] on div "Select Service Product Membership Package Voucher Prepaid Gift Card Select Styl…" at bounding box center [316, 492] width 461 height 45
click at [520, 515] on div at bounding box center [534, 527] width 28 height 24
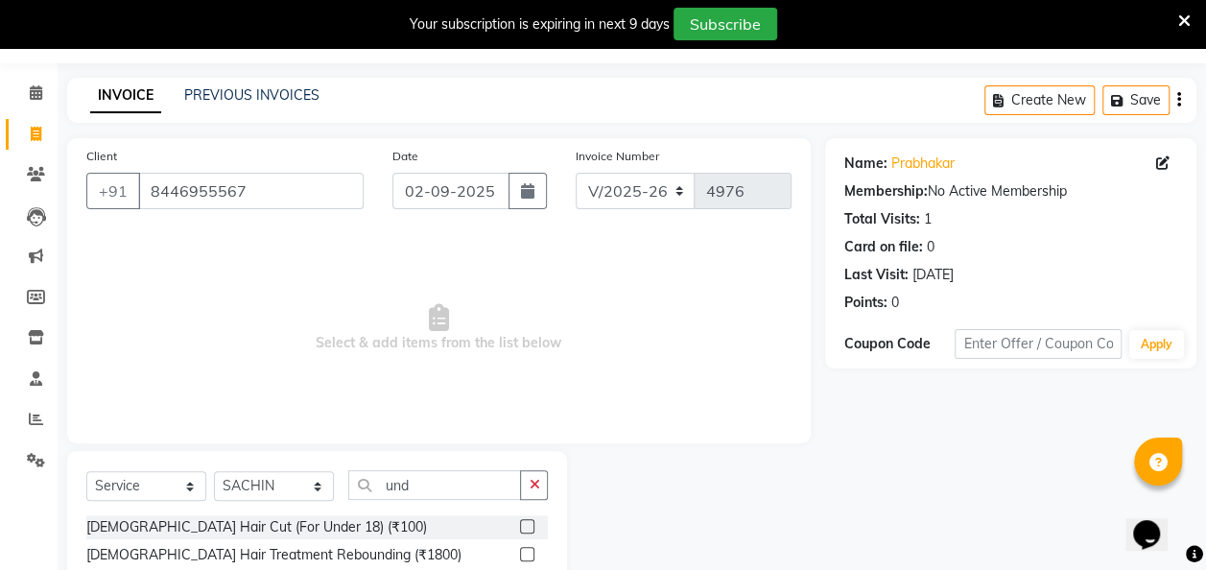
click at [520, 515] on div at bounding box center [534, 527] width 28 height 24
click at [520, 529] on label at bounding box center [527, 526] width 14 height 14
click at [520, 529] on input "checkbox" at bounding box center [526, 527] width 12 height 12
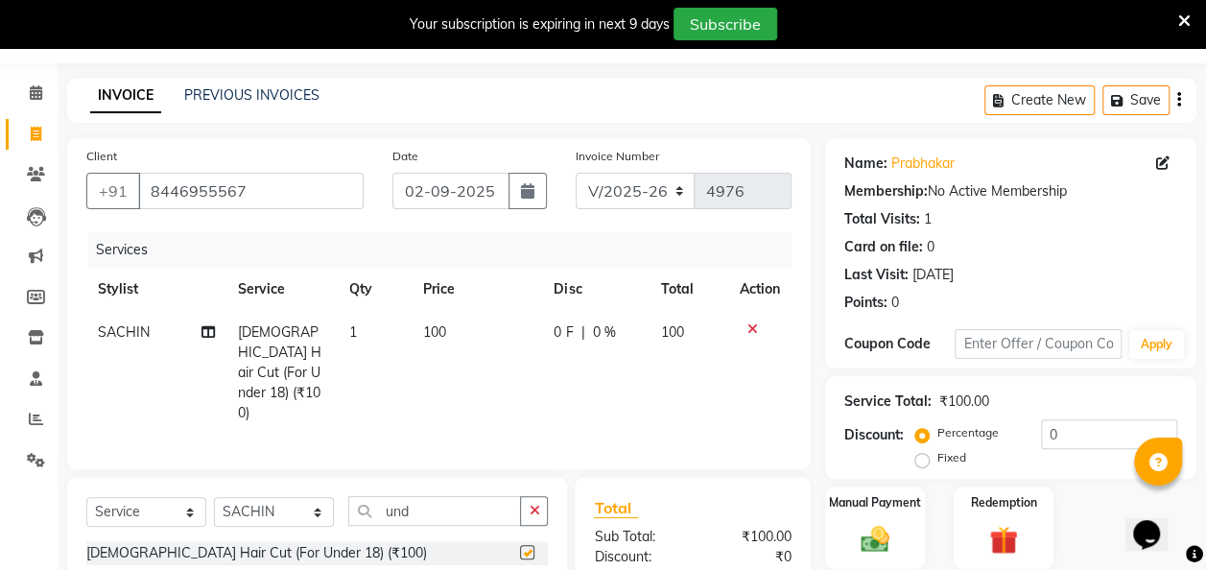
checkbox input "false"
click at [308, 497] on select "Select Stylist [PERSON_NAME] [PERSON_NAME] [PERSON_NAME] [PERSON_NAME] [PERSON_…" at bounding box center [274, 512] width 120 height 30
select select "70897"
click at [214, 497] on select "Select Stylist [PERSON_NAME] [PERSON_NAME] [PERSON_NAME] [PERSON_NAME] [PERSON_…" at bounding box center [274, 512] width 120 height 30
click at [535, 504] on icon "button" at bounding box center [534, 510] width 11 height 13
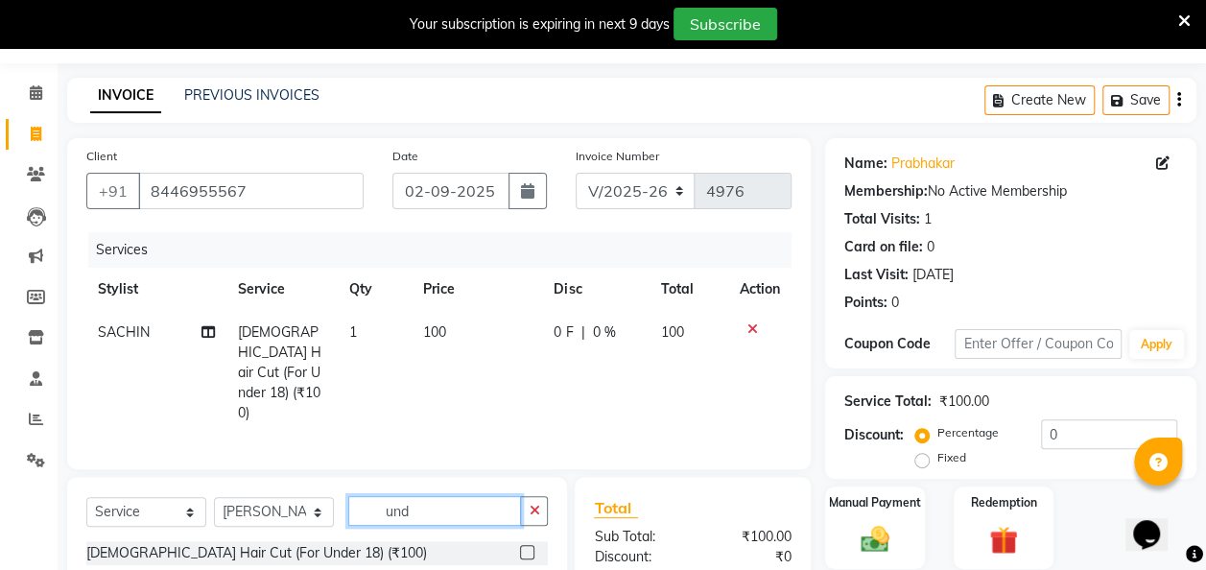
type input "und"
click at [520, 545] on label at bounding box center [527, 552] width 14 height 14
click at [520, 547] on input "checkbox" at bounding box center [526, 553] width 12 height 12
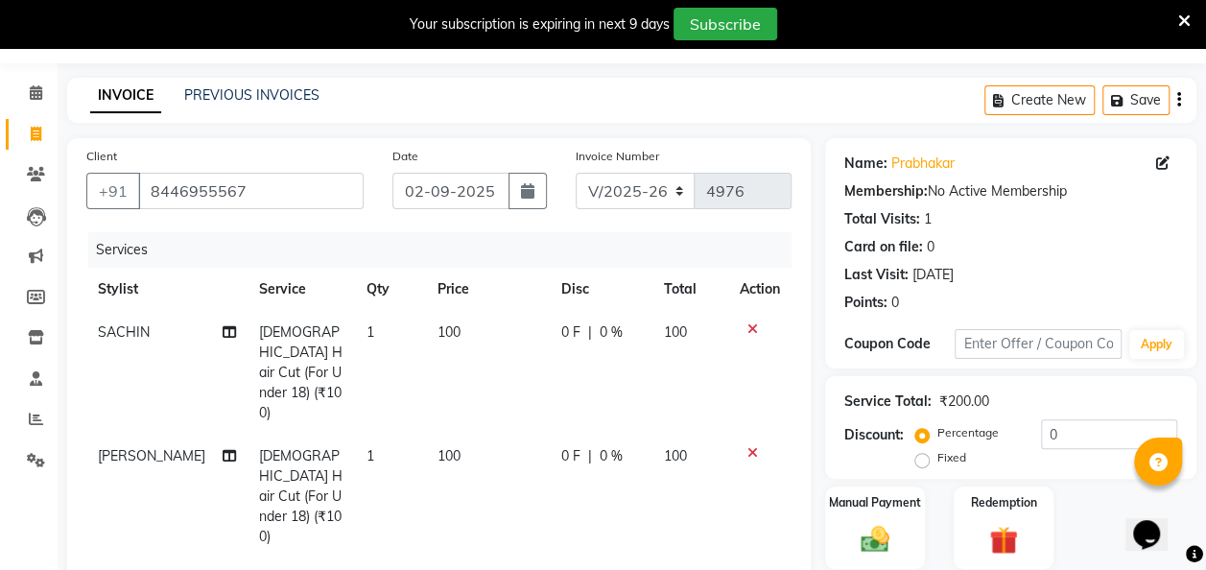
checkbox input "false"
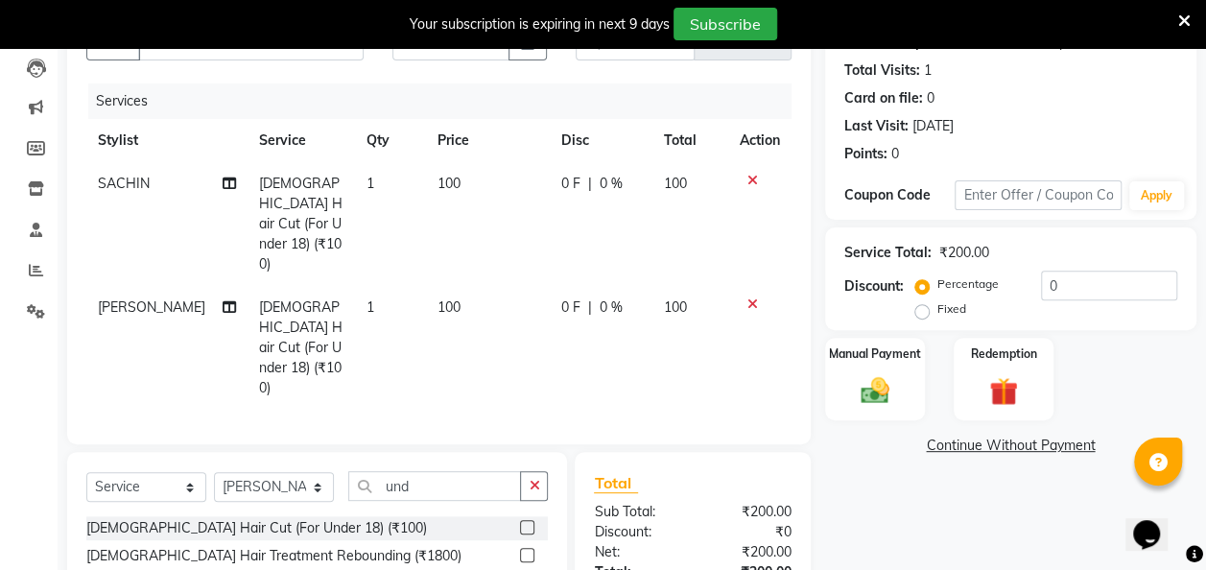
scroll to position [202, 0]
click at [879, 384] on img at bounding box center [875, 389] width 48 height 35
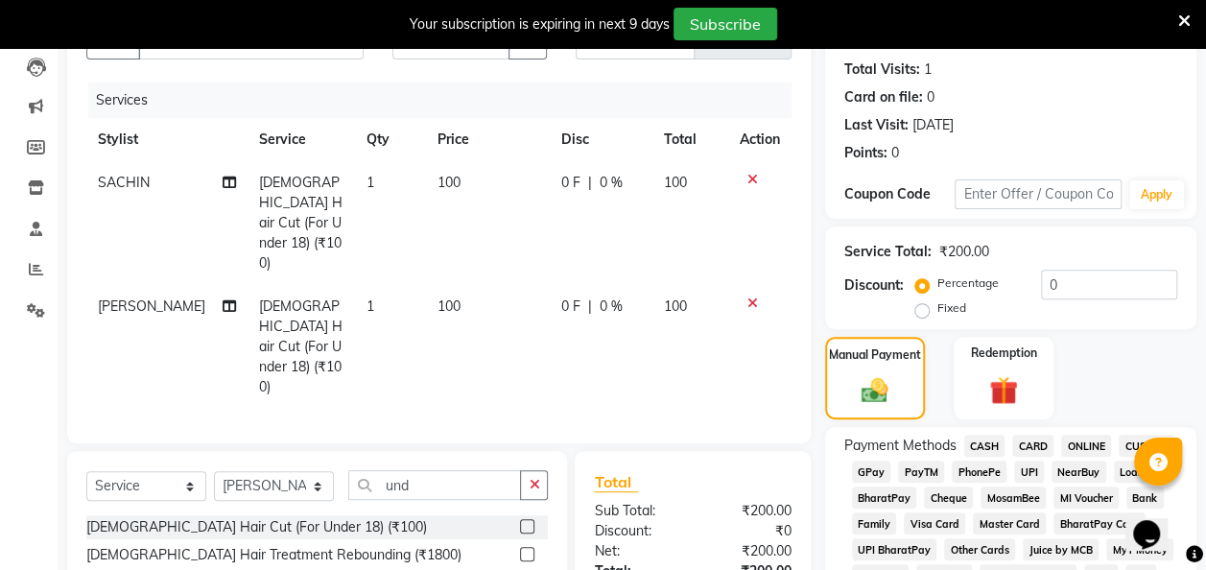
click at [979, 445] on span "CASH" at bounding box center [984, 446] width 41 height 22
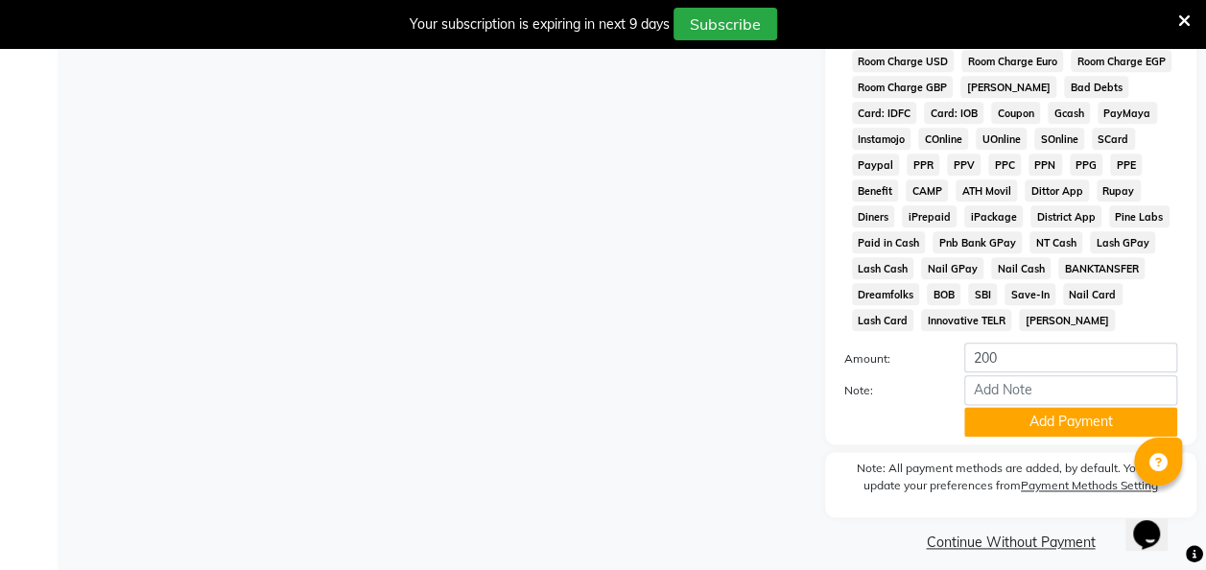
scroll to position [981, 0]
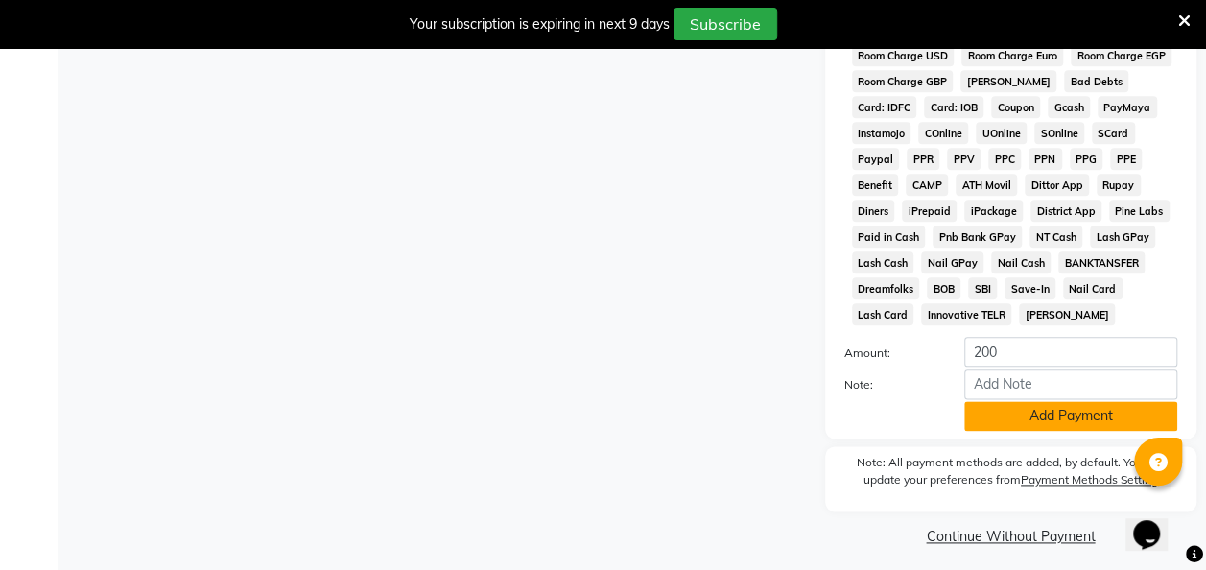
click at [1007, 426] on button "Add Payment" at bounding box center [1070, 416] width 213 height 30
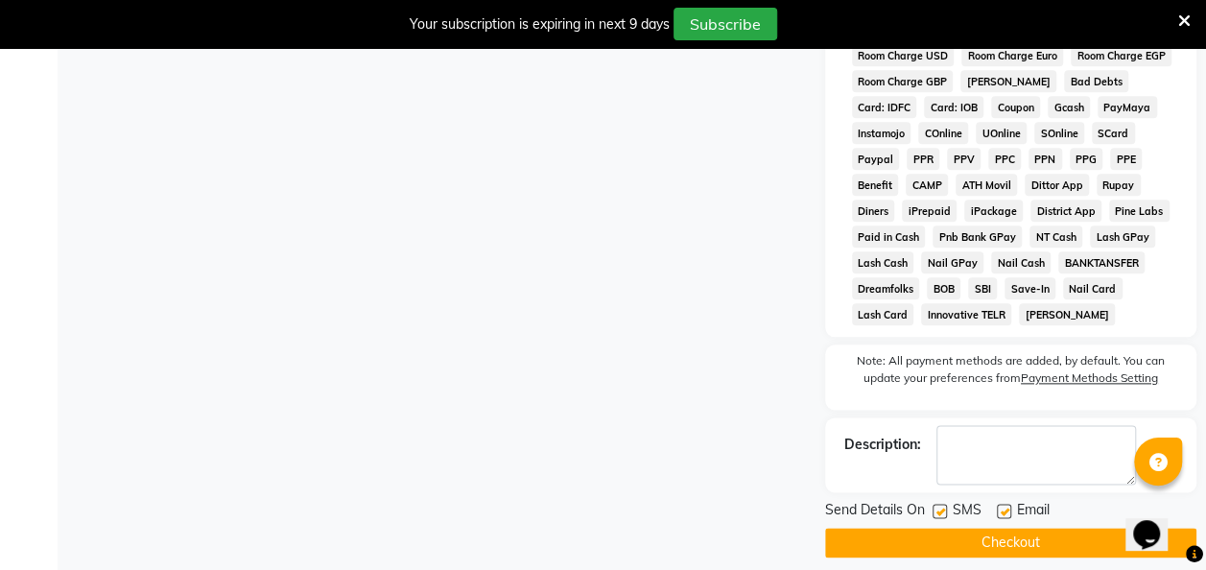
click at [948, 510] on div "SMS" at bounding box center [964, 512] width 64 height 24
click at [946, 512] on label at bounding box center [939, 511] width 14 height 14
click at [945, 512] on input "checkbox" at bounding box center [938, 511] width 12 height 12
checkbox input "false"
click at [980, 553] on button "Checkout" at bounding box center [1010, 543] width 371 height 30
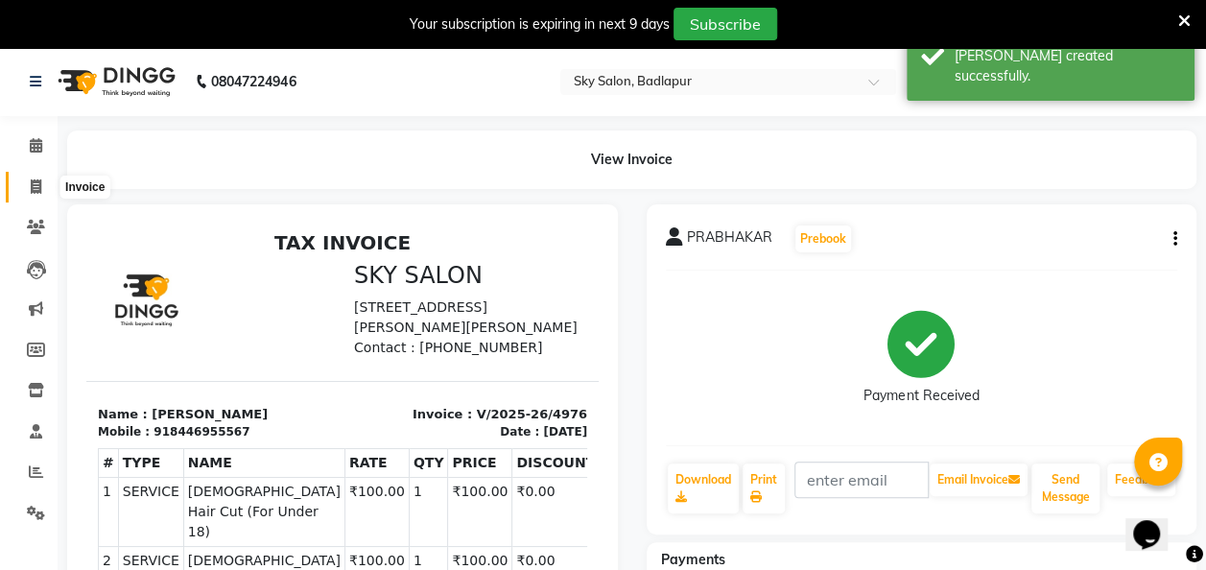
click at [35, 179] on icon at bounding box center [36, 186] width 11 height 14
select select "6927"
select select "service"
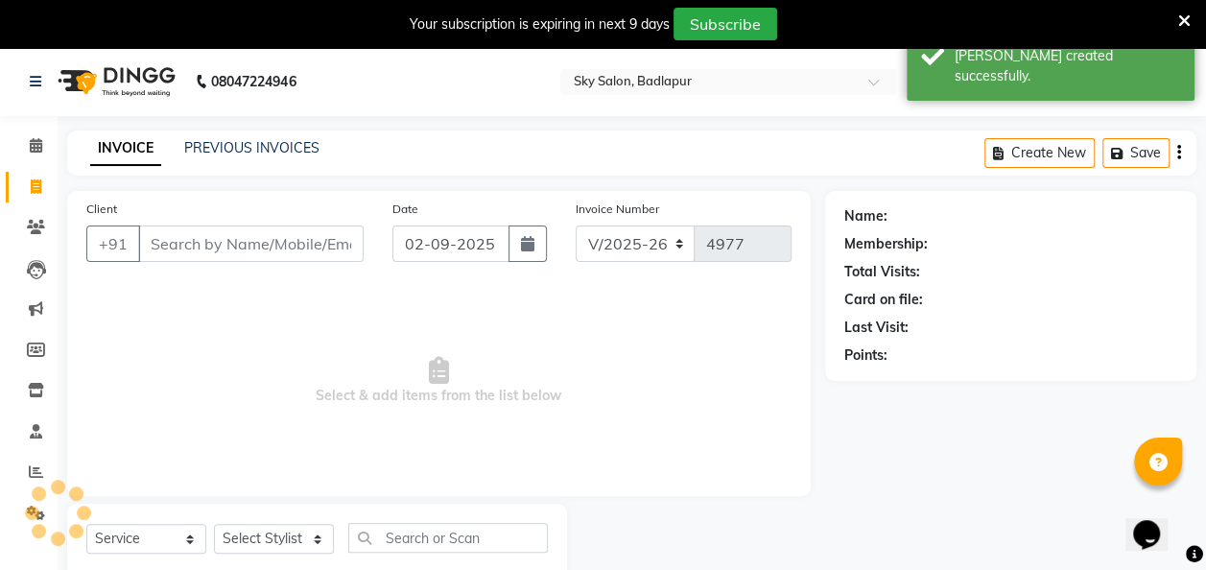
scroll to position [53, 0]
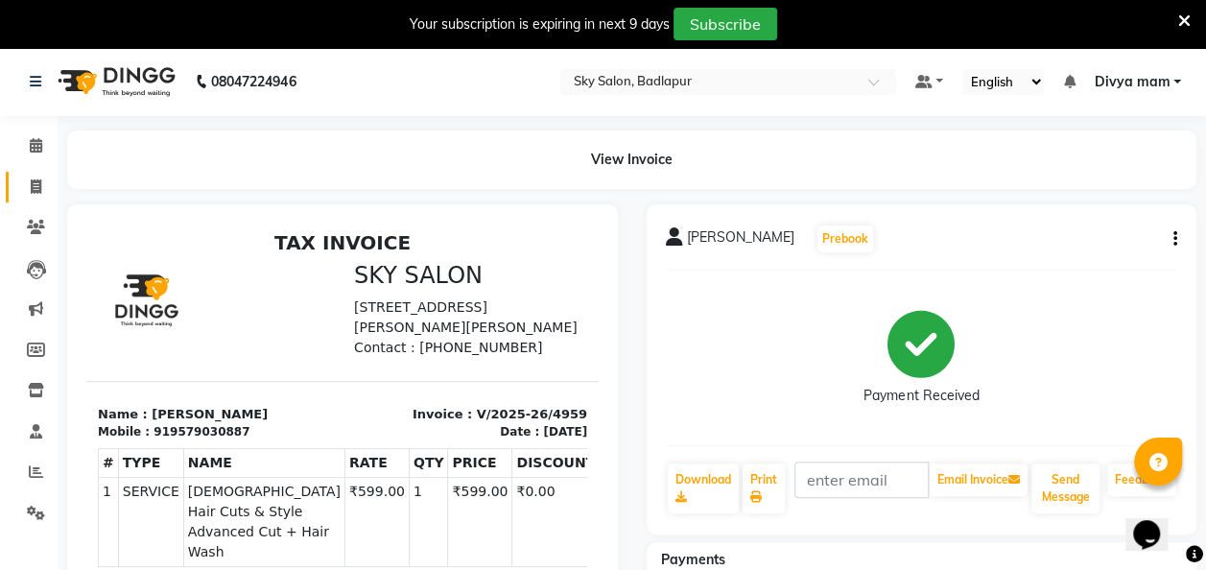
click at [33, 180] on icon at bounding box center [36, 186] width 11 height 14
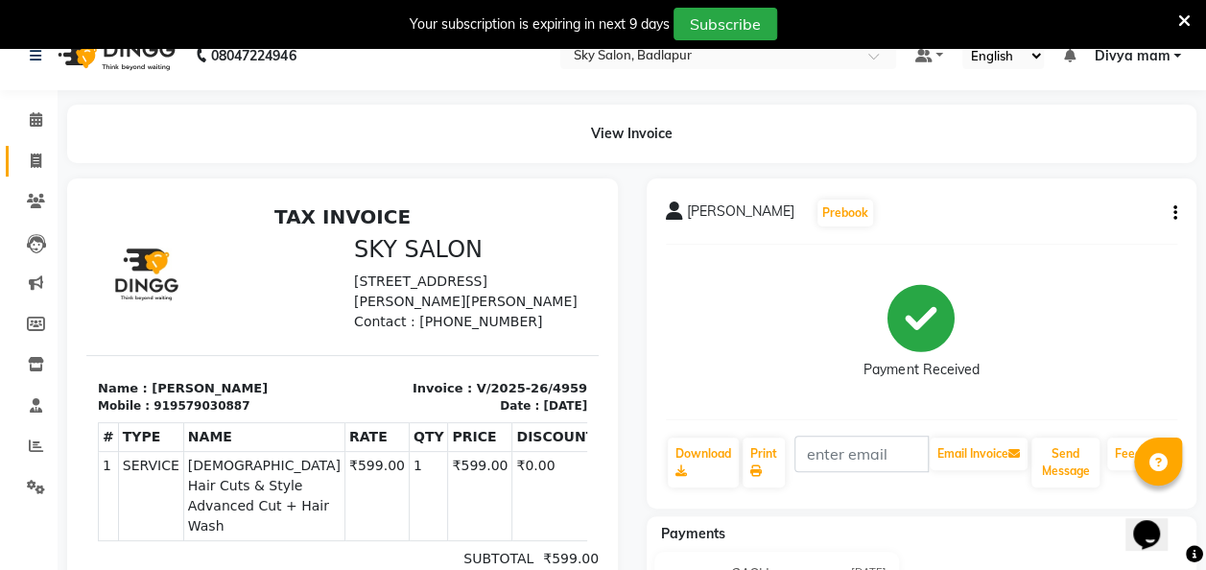
select select "service"
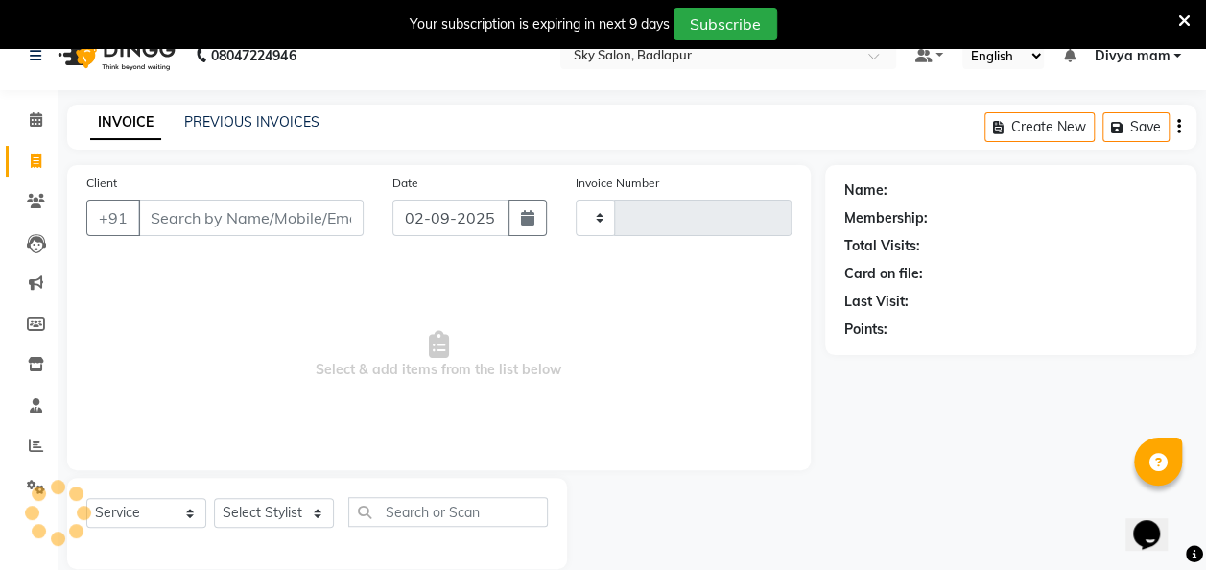
type input "4977"
select select "6927"
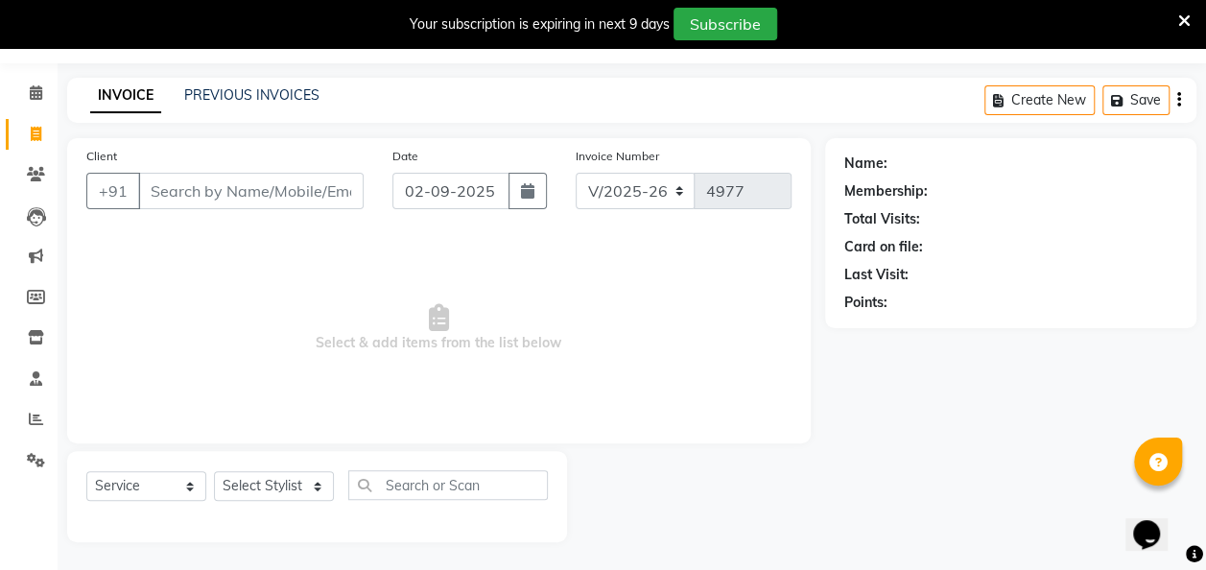
click at [248, 184] on input "Client" at bounding box center [250, 191] width 225 height 36
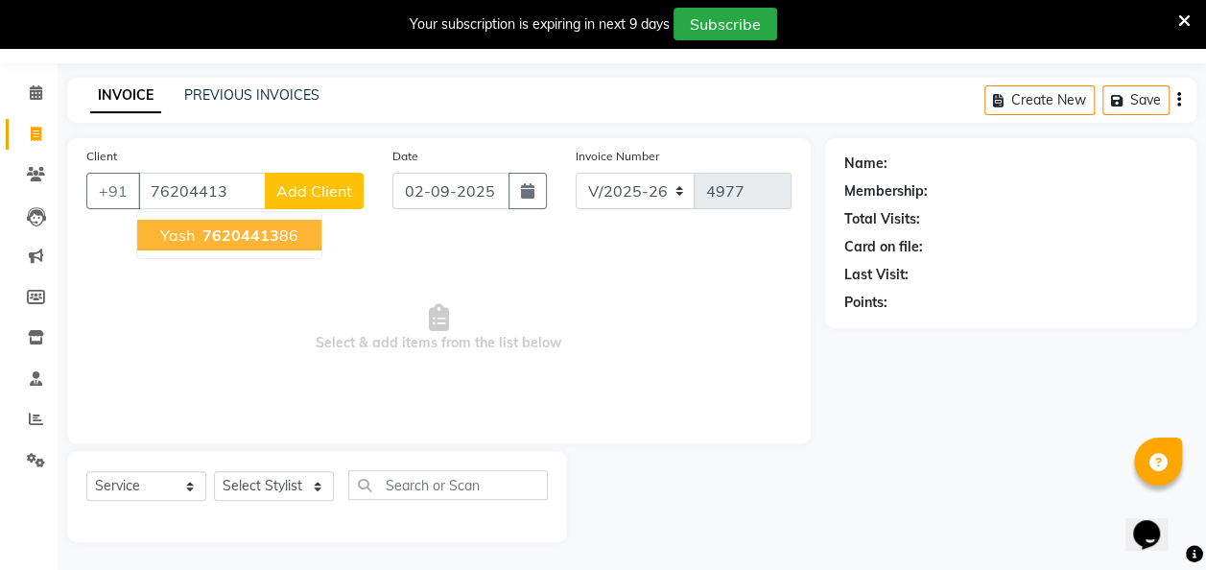
click at [247, 244] on button "Yash 76204413 86" at bounding box center [229, 235] width 184 height 31
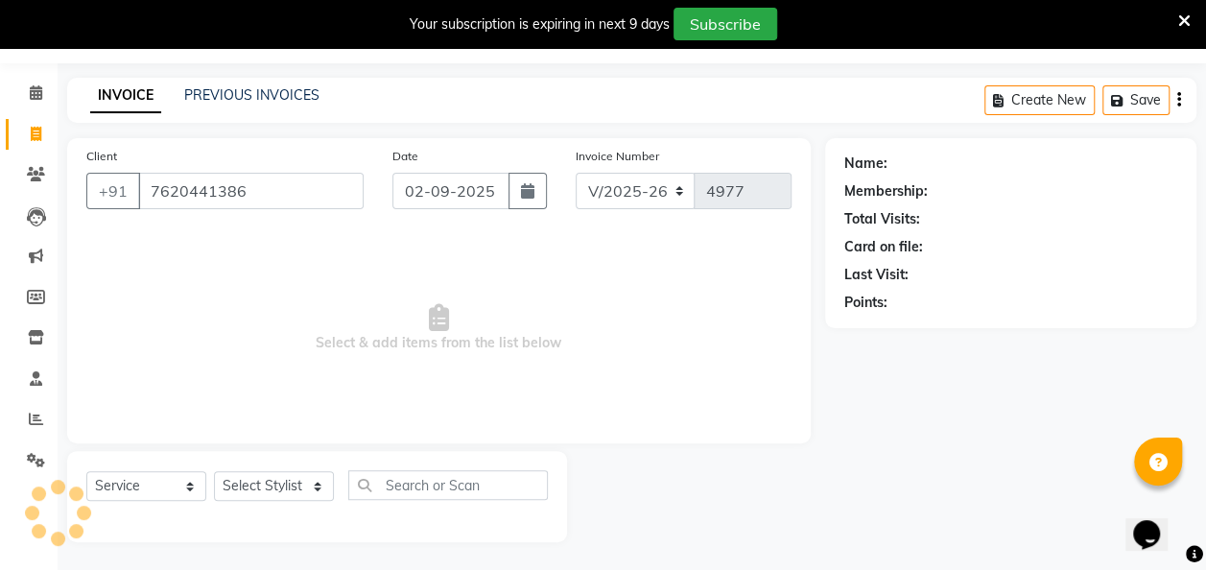
type input "7620441386"
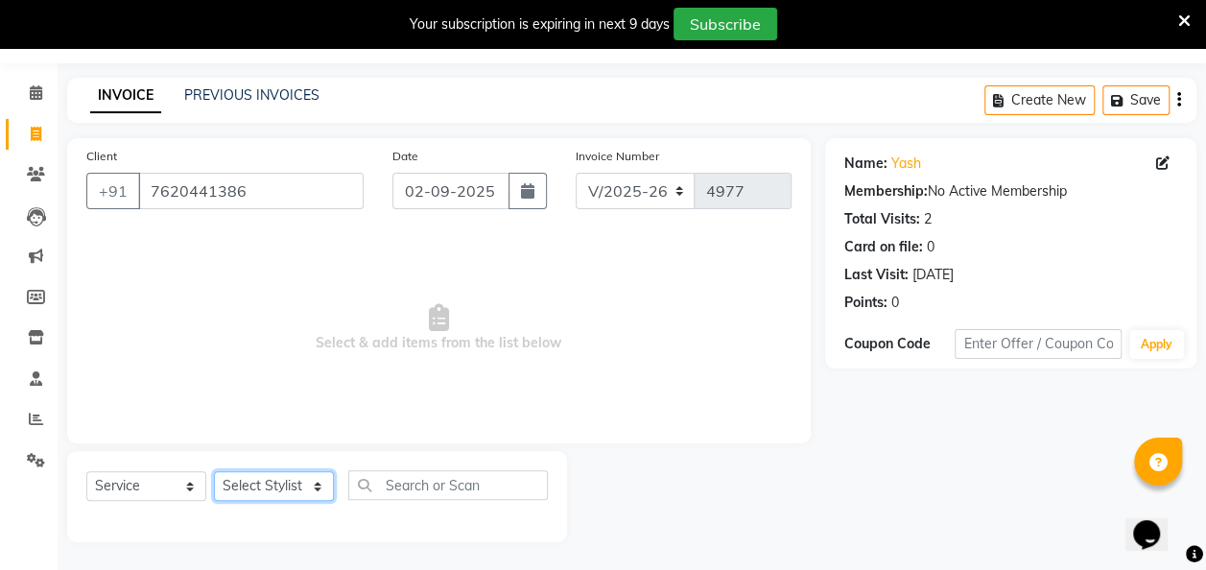
click at [276, 485] on select "Select Stylist [PERSON_NAME] [PERSON_NAME] [PERSON_NAME] [PERSON_NAME] [PERSON_…" at bounding box center [274, 486] width 120 height 30
select select "54796"
click at [214, 471] on select "Select Stylist [PERSON_NAME] [PERSON_NAME] [PERSON_NAME] [PERSON_NAME] [PERSON_…" at bounding box center [274, 486] width 120 height 30
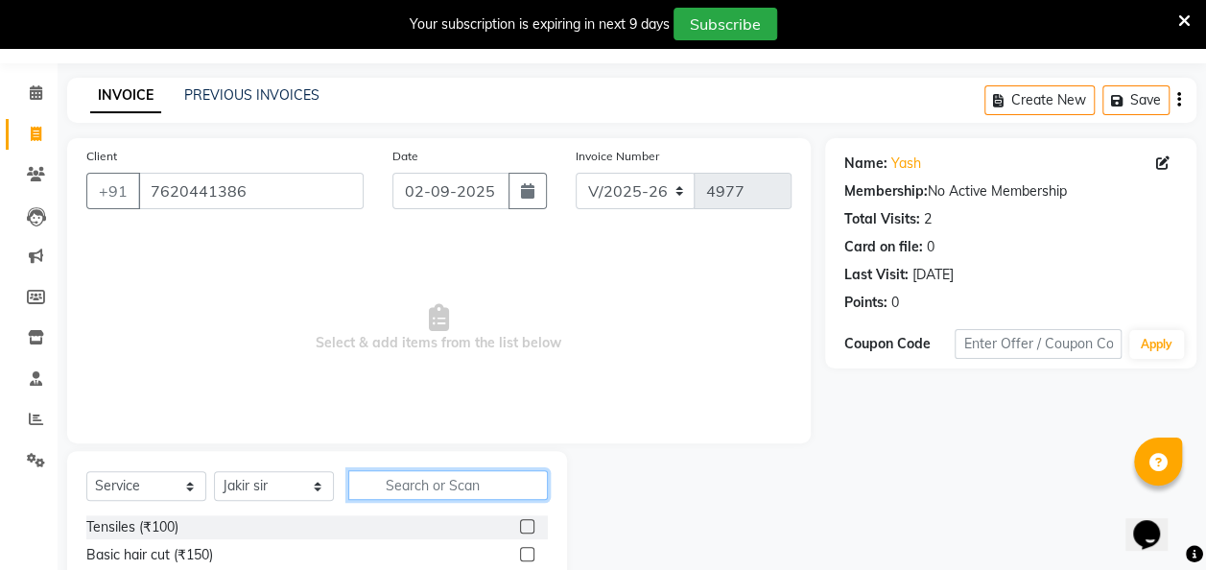
click at [455, 483] on input "text" at bounding box center [448, 485] width 200 height 30
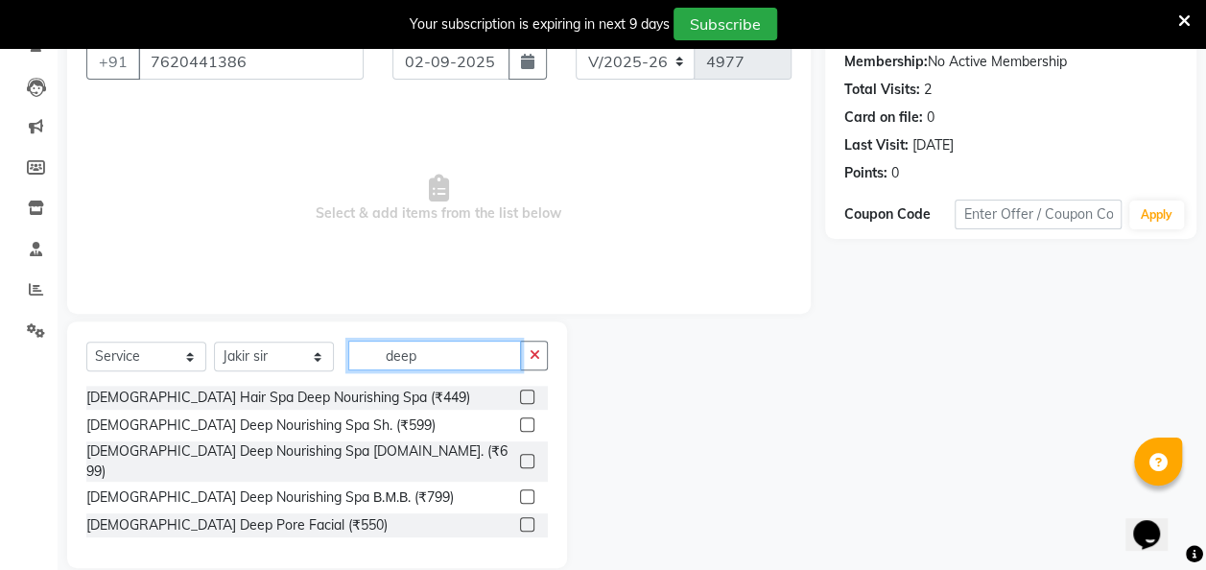
scroll to position [192, 0]
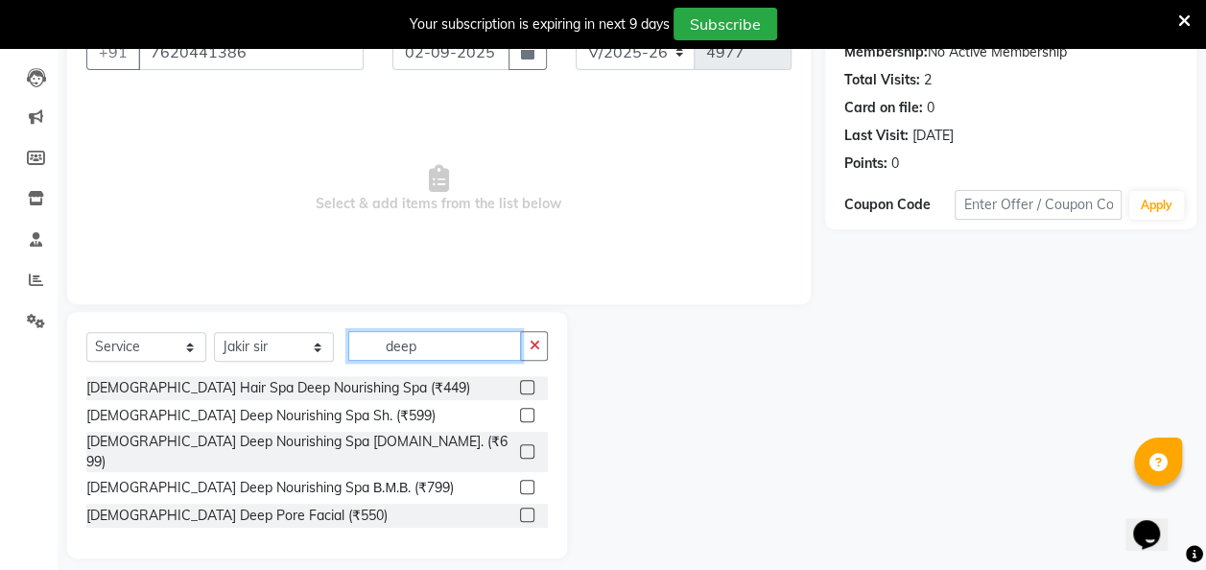
type input "deep"
click at [520, 385] on label at bounding box center [527, 387] width 14 height 14
click at [520, 385] on input "checkbox" at bounding box center [526, 388] width 12 height 12
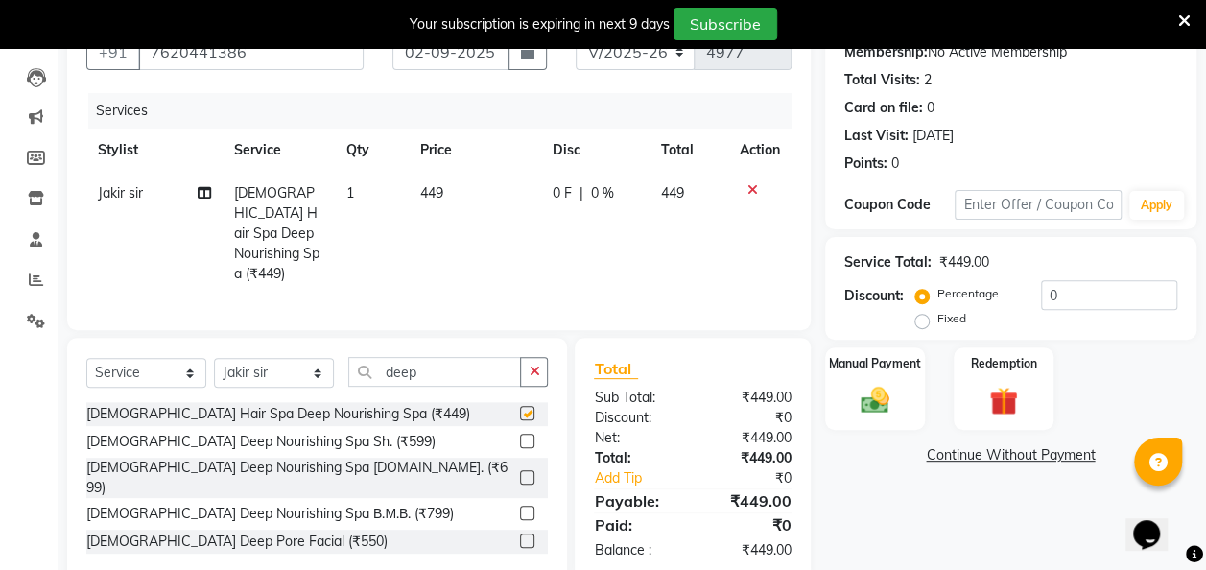
checkbox input "false"
click at [524, 357] on button "button" at bounding box center [534, 372] width 28 height 30
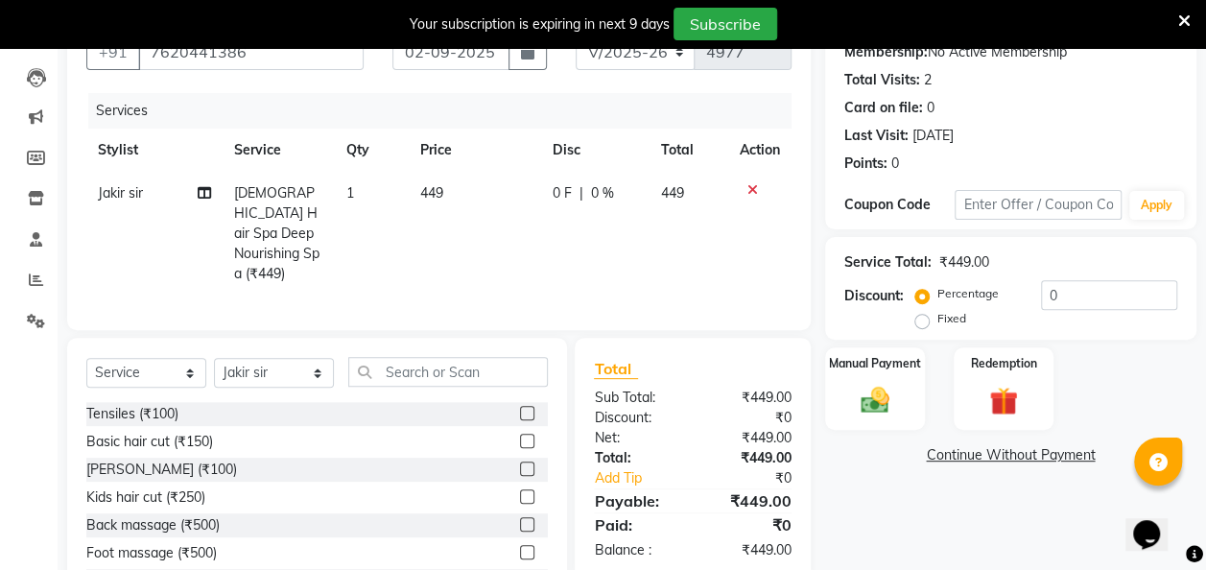
click at [520, 461] on label at bounding box center [527, 468] width 14 height 14
click at [520, 463] on input "checkbox" at bounding box center [526, 469] width 12 height 12
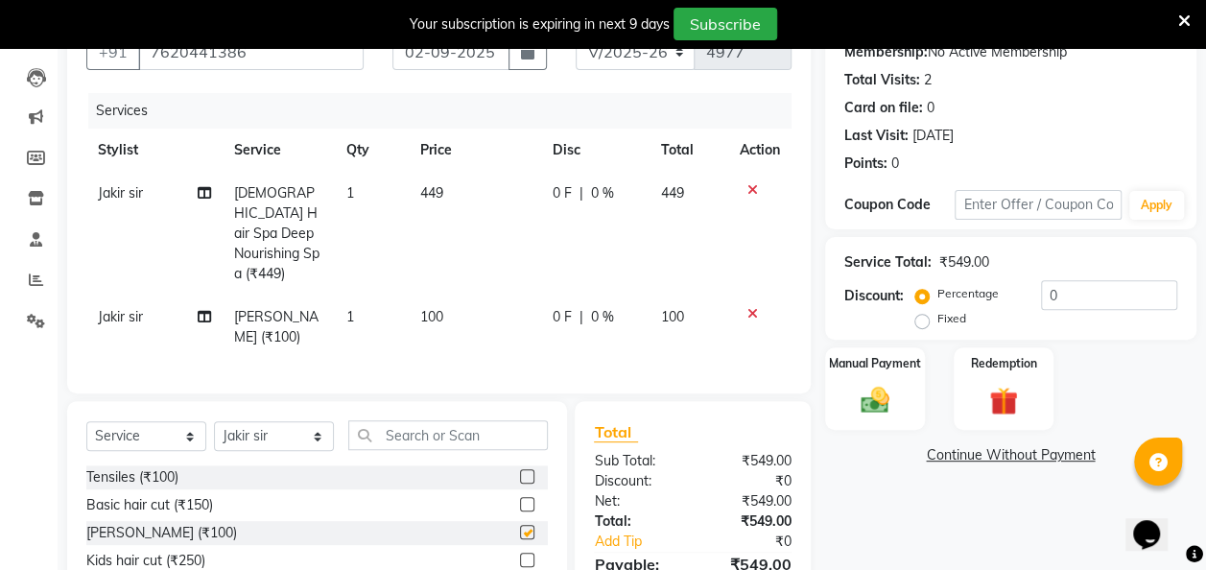
checkbox input "false"
click at [850, 386] on div "Manual Payment" at bounding box center [875, 388] width 105 height 86
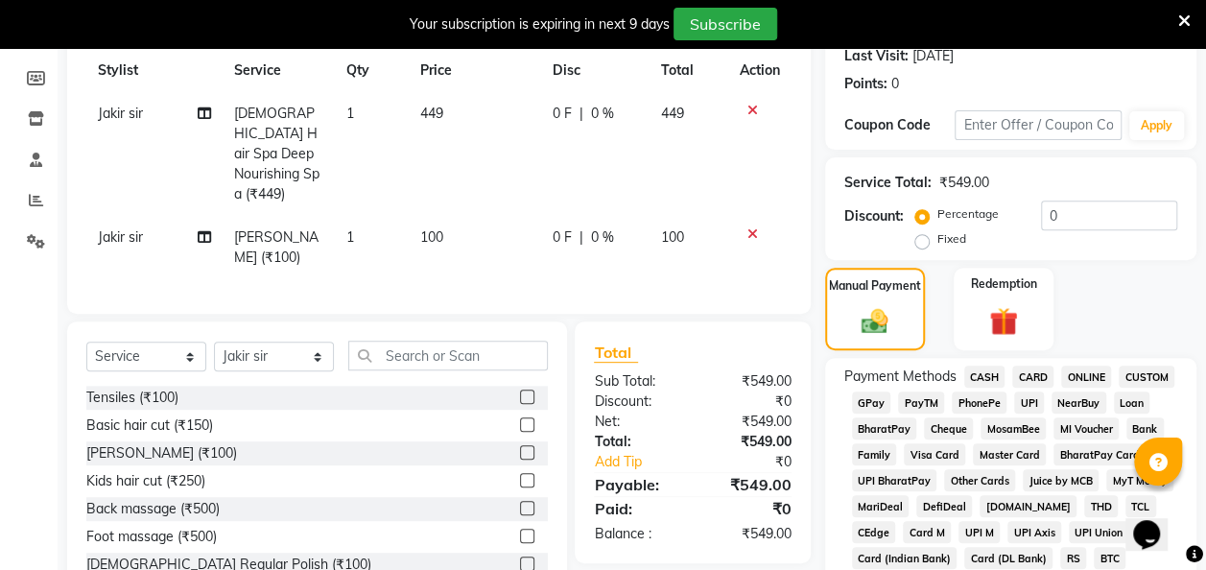
click at [865, 393] on span "GPay" at bounding box center [871, 402] width 39 height 22
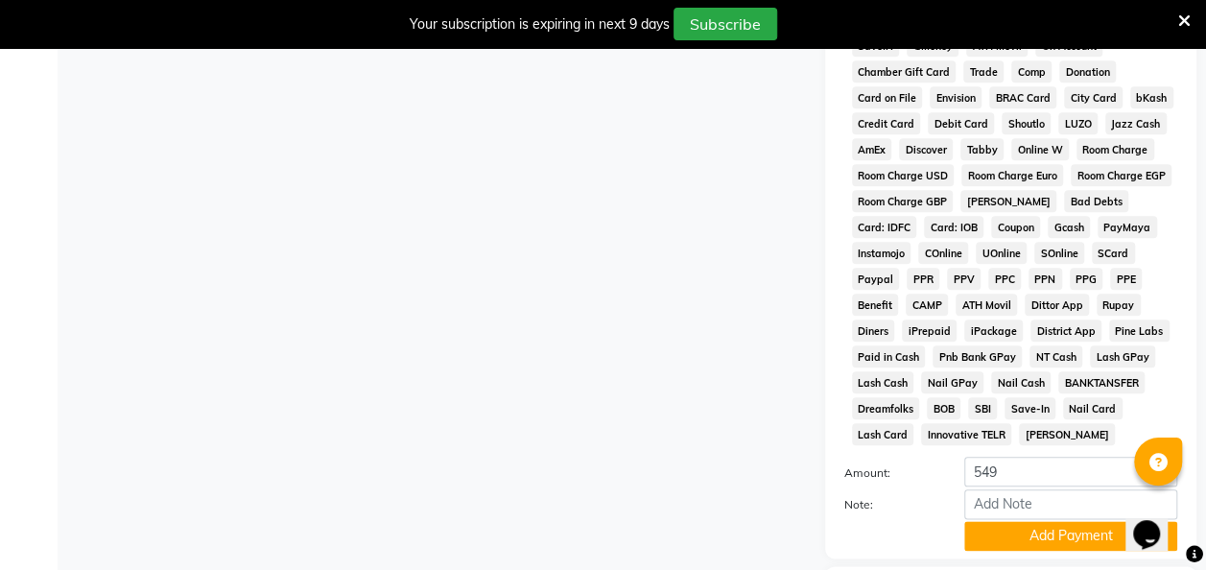
scroll to position [997, 0]
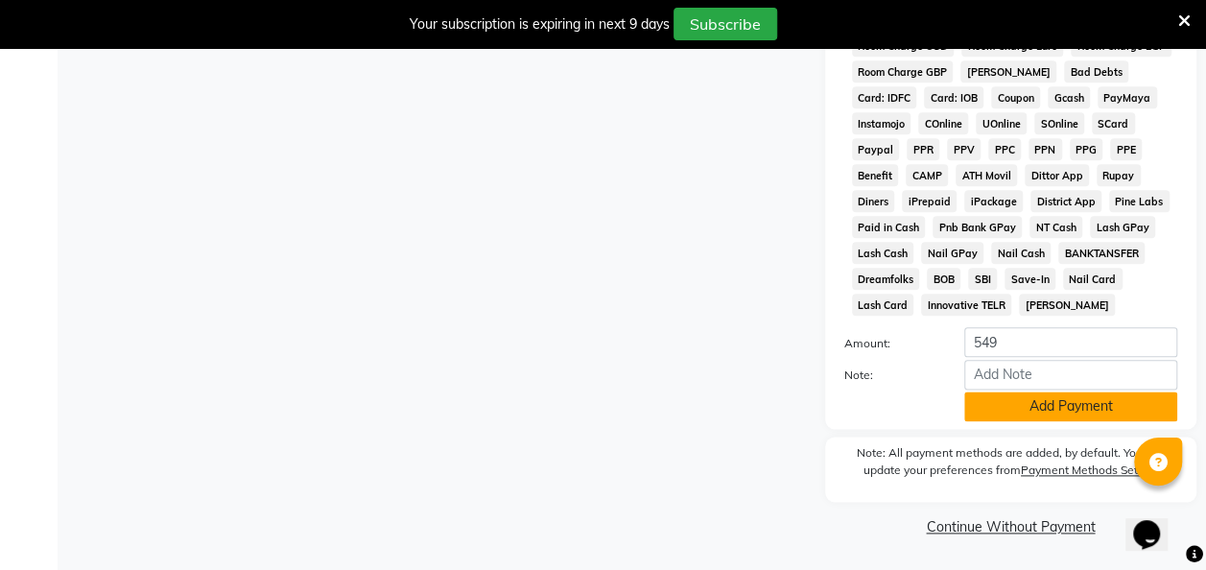
click at [988, 399] on button "Add Payment" at bounding box center [1070, 406] width 213 height 30
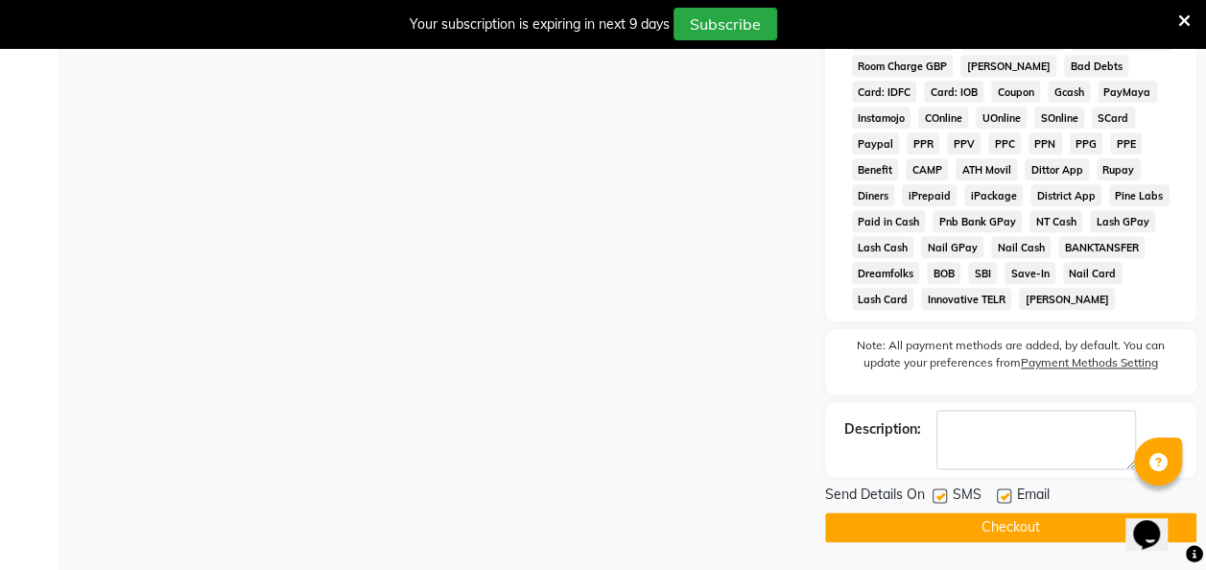
click at [940, 501] on label at bounding box center [939, 495] width 14 height 14
click at [940, 501] on input "checkbox" at bounding box center [938, 496] width 12 height 12
checkbox input "false"
click at [970, 519] on button "Checkout" at bounding box center [1010, 527] width 371 height 30
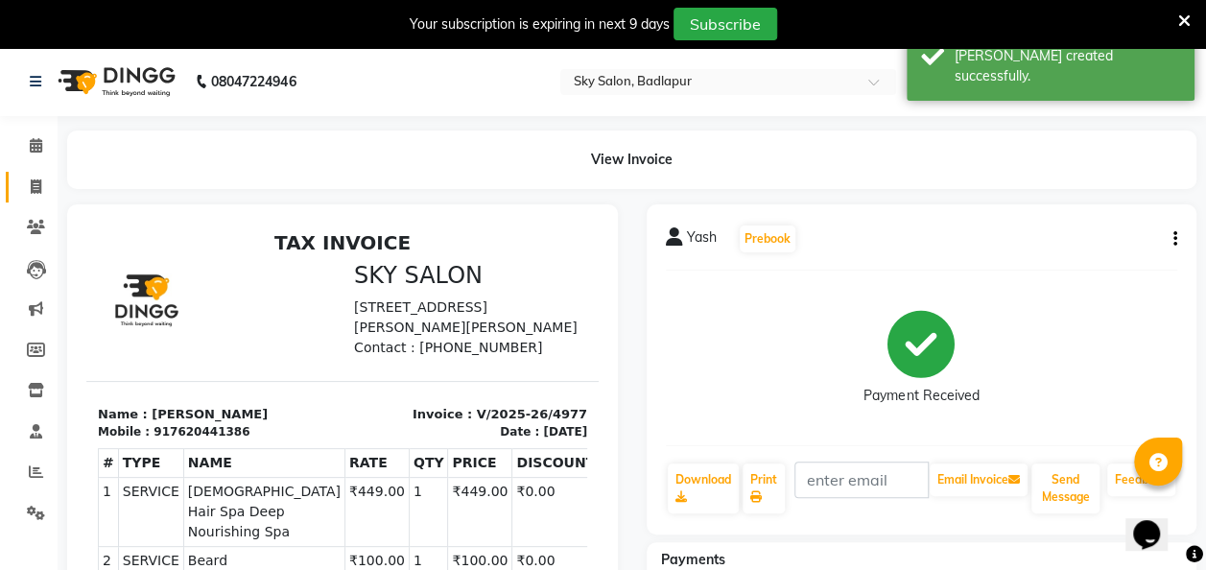
click at [29, 192] on span at bounding box center [36, 187] width 34 height 22
select select "service"
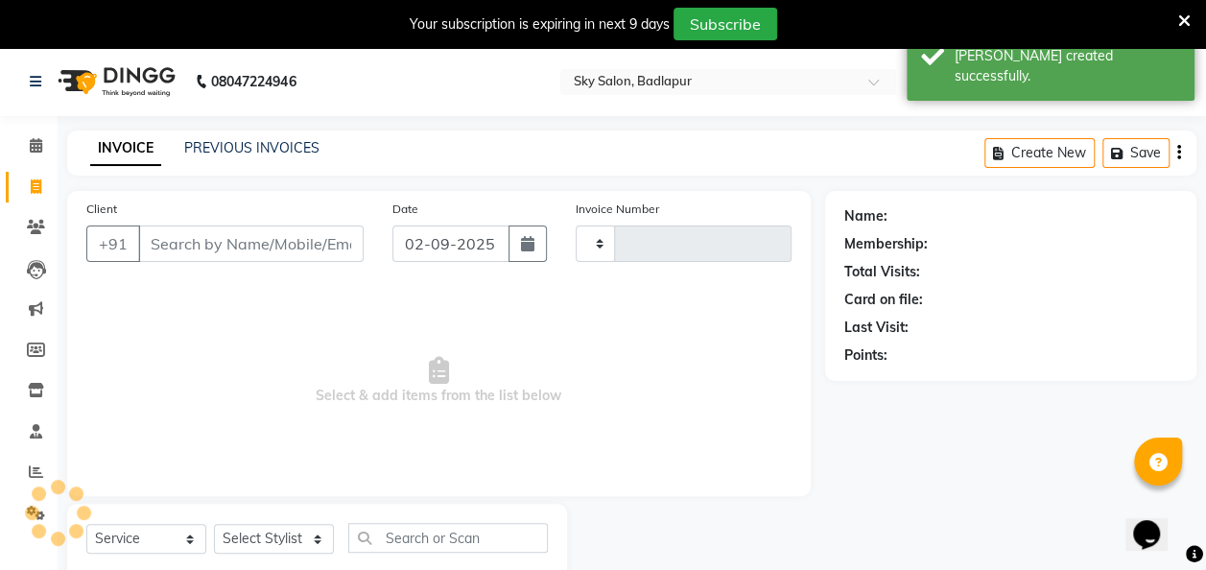
type input "4978"
select select "6927"
